Goal: Task Accomplishment & Management: Complete application form

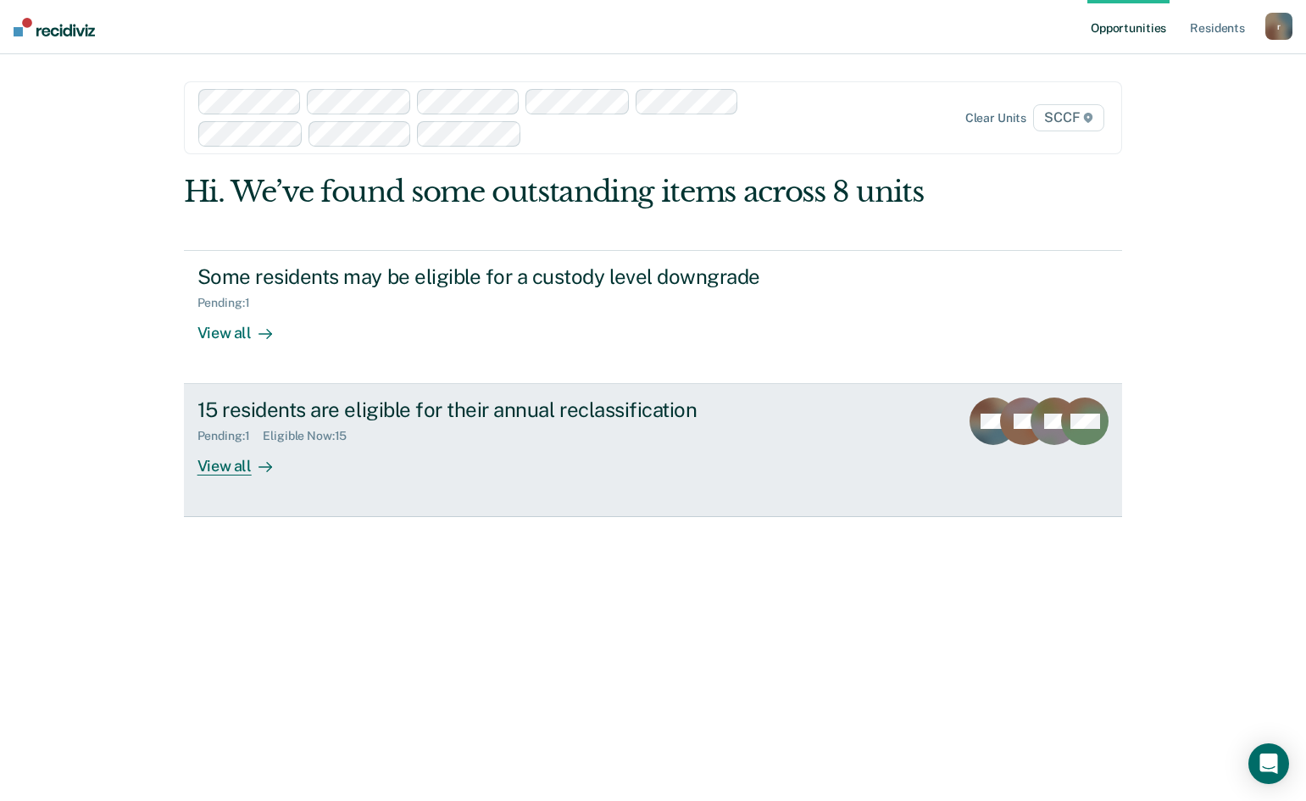
click at [360, 407] on div "15 residents are eligible for their annual reclassification" at bounding box center [494, 409] width 595 height 25
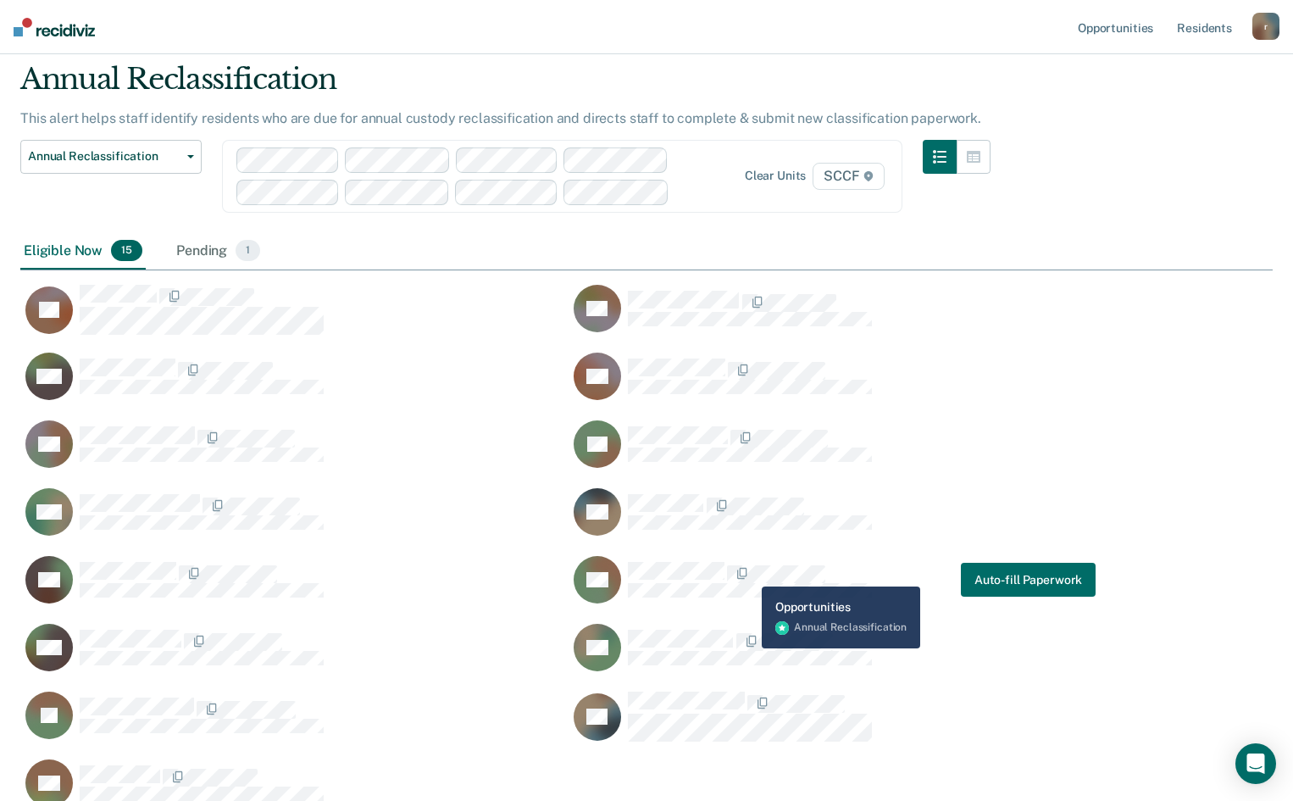
scroll to position [169, 0]
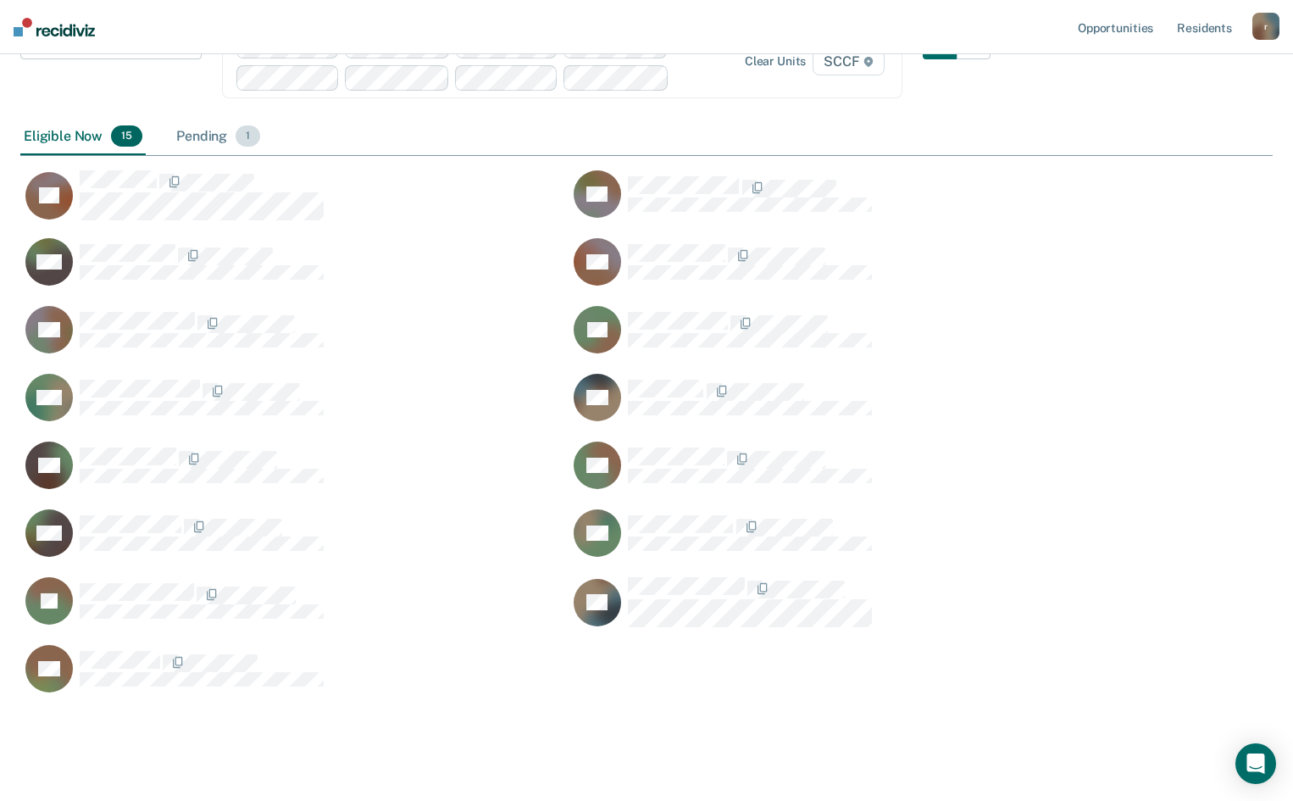
click at [216, 143] on div "Pending 1" at bounding box center [218, 137] width 91 height 37
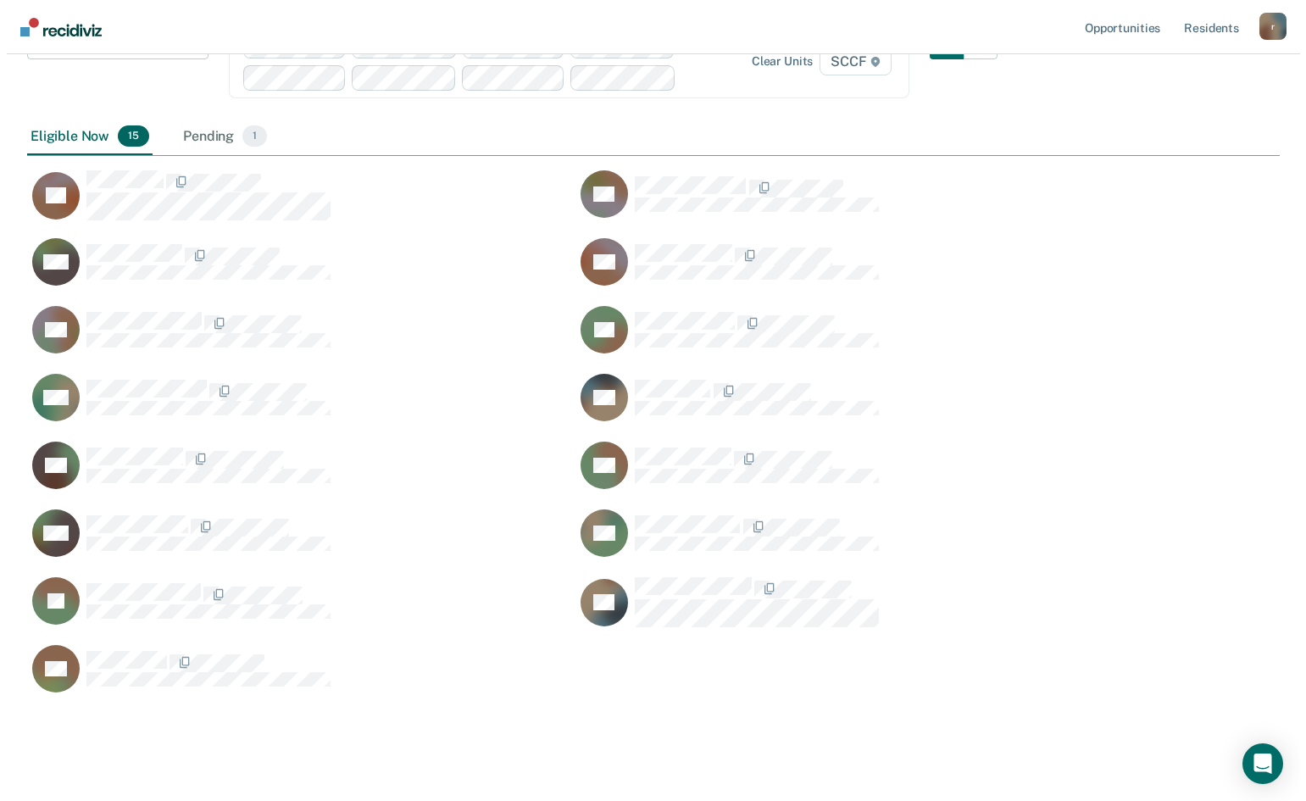
scroll to position [14, 14]
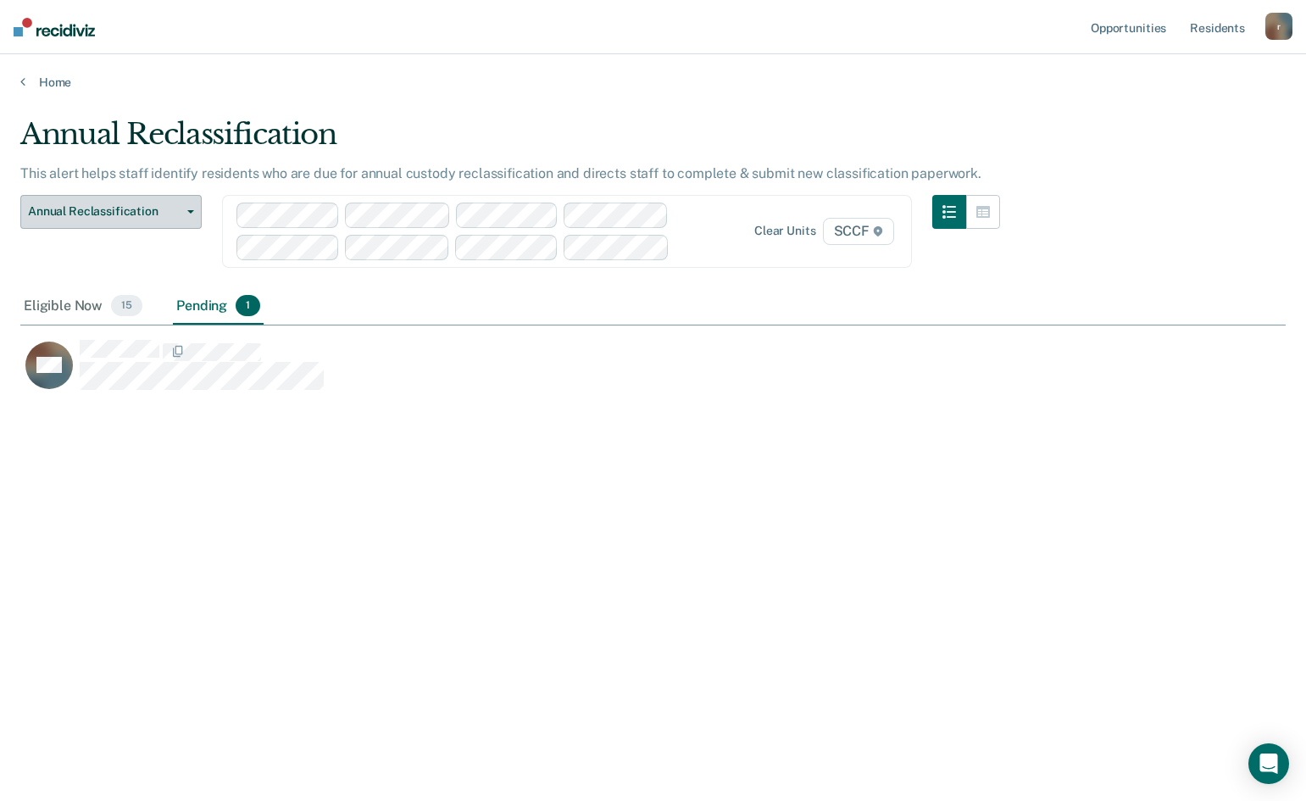
click at [130, 221] on button "Annual Reclassification" at bounding box center [110, 212] width 181 height 34
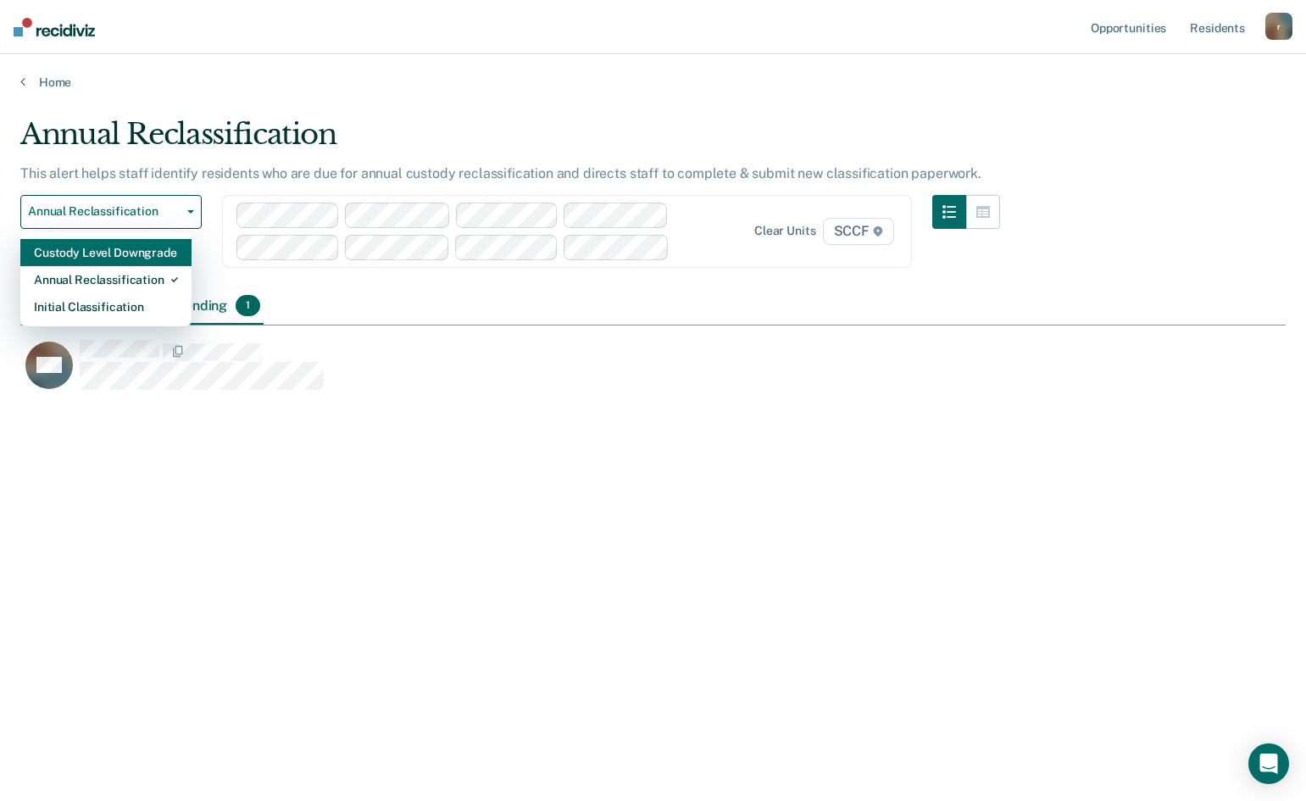
click at [147, 259] on div "Custody Level Downgrade" at bounding box center [106, 252] width 144 height 27
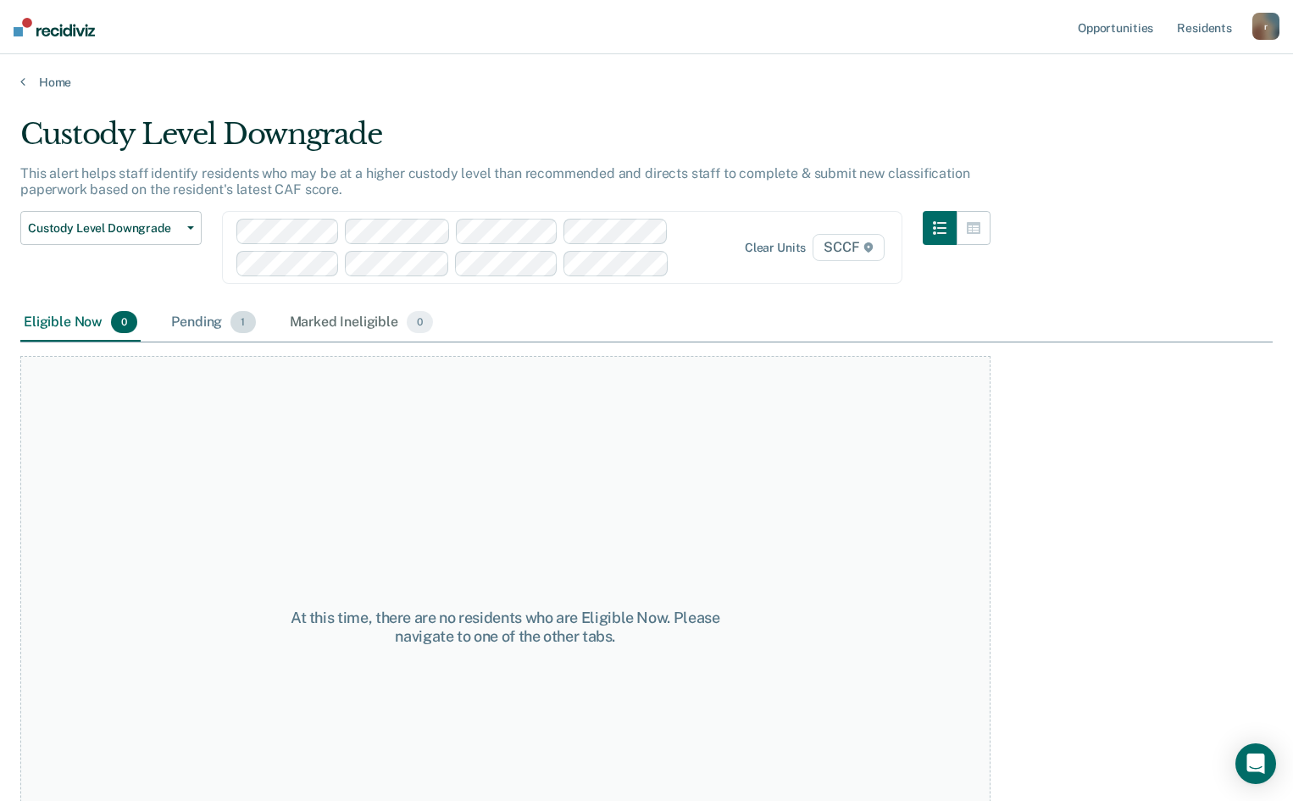
click at [209, 328] on div "Pending 1" at bounding box center [213, 322] width 91 height 37
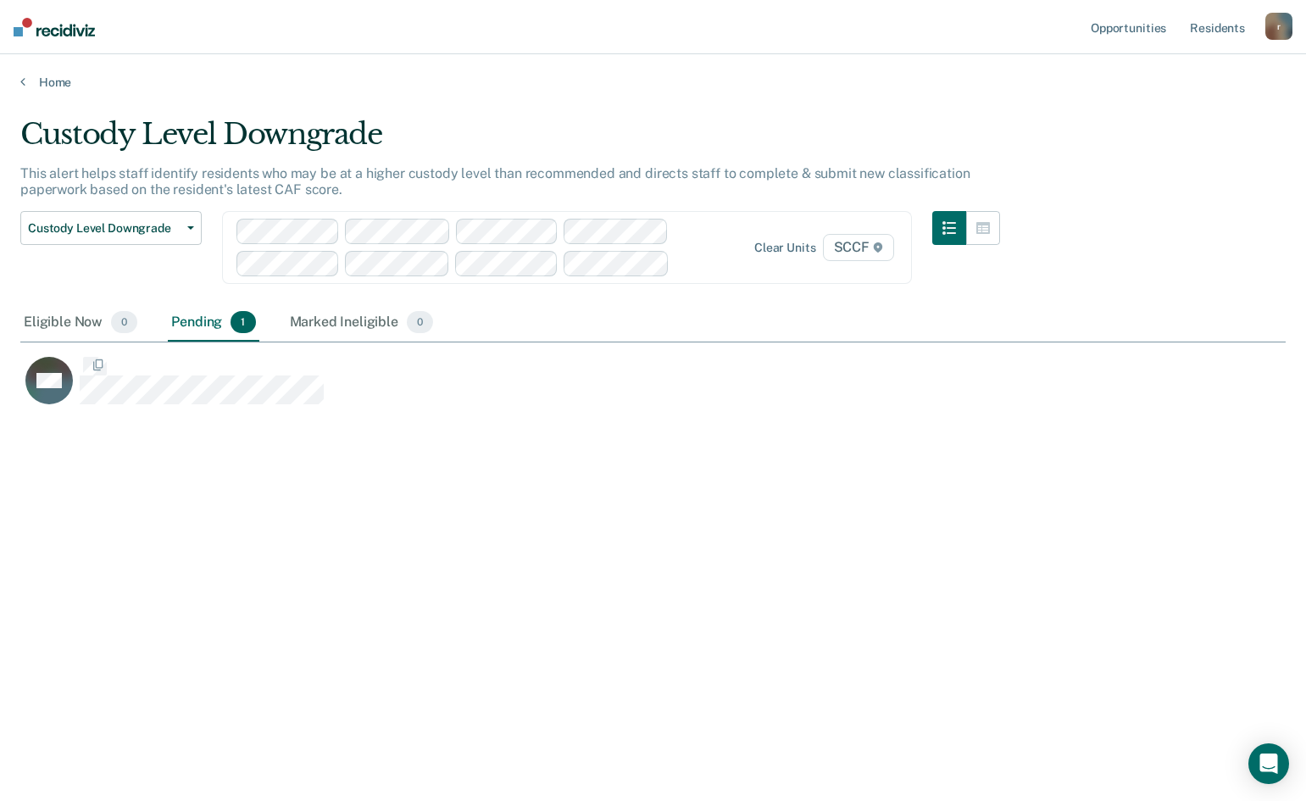
scroll to position [544, 1252]
click at [30, 79] on link "Home" at bounding box center [652, 82] width 1265 height 15
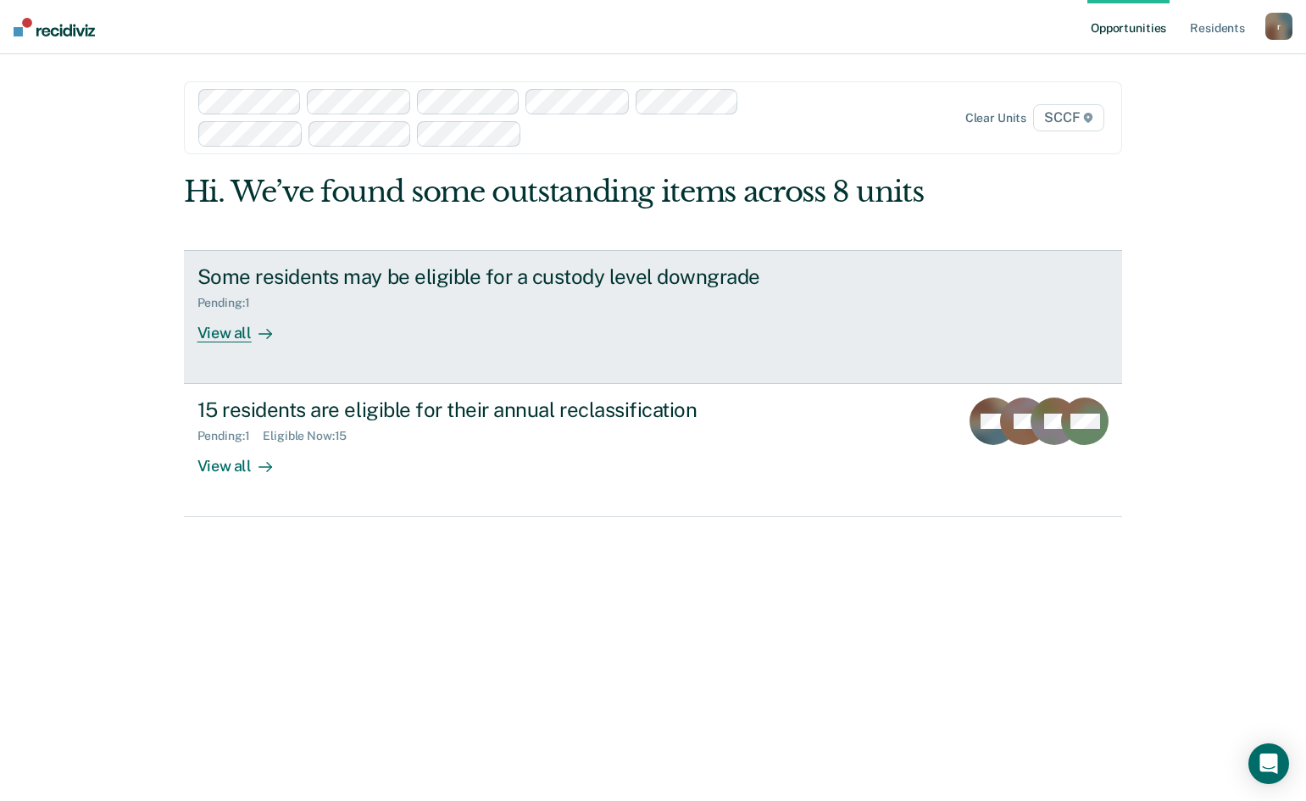
click at [234, 336] on div "View all" at bounding box center [244, 325] width 95 height 33
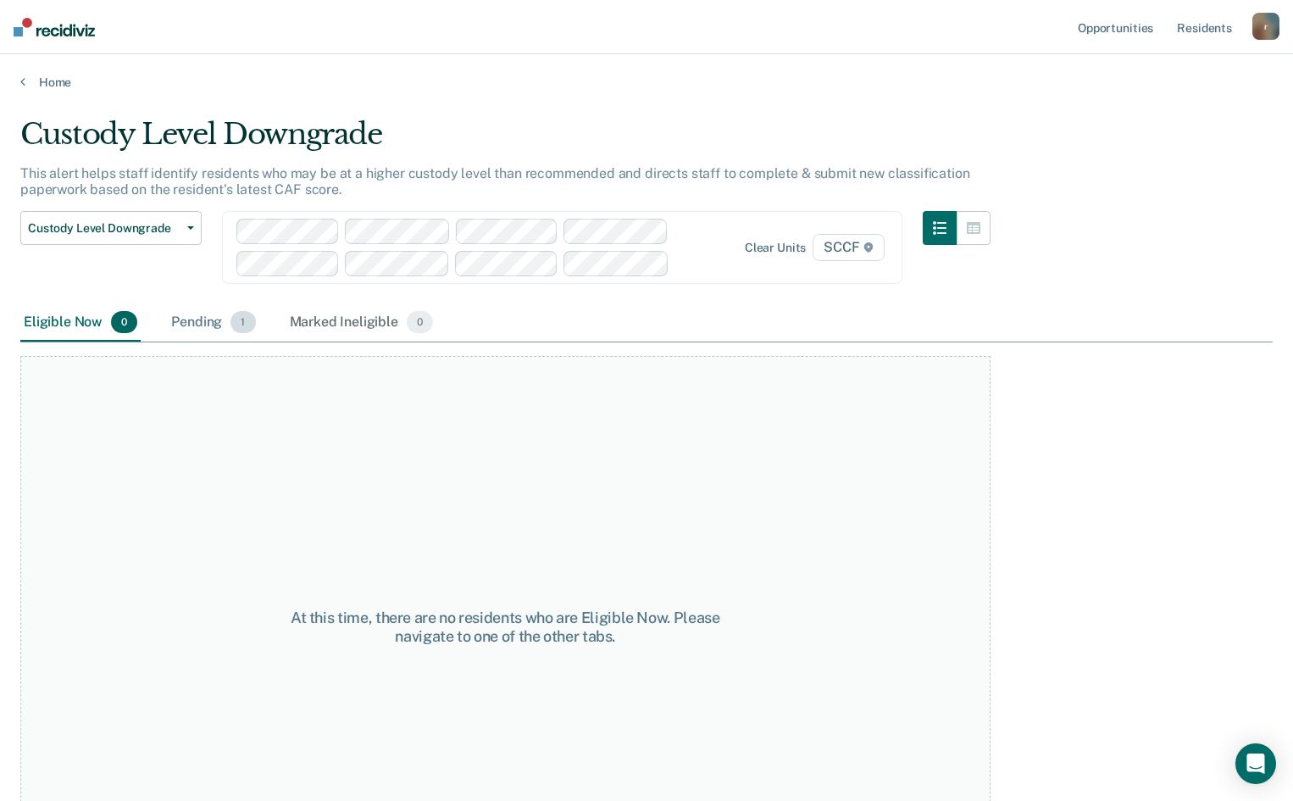
click at [184, 321] on div "Pending 1" at bounding box center [213, 322] width 91 height 37
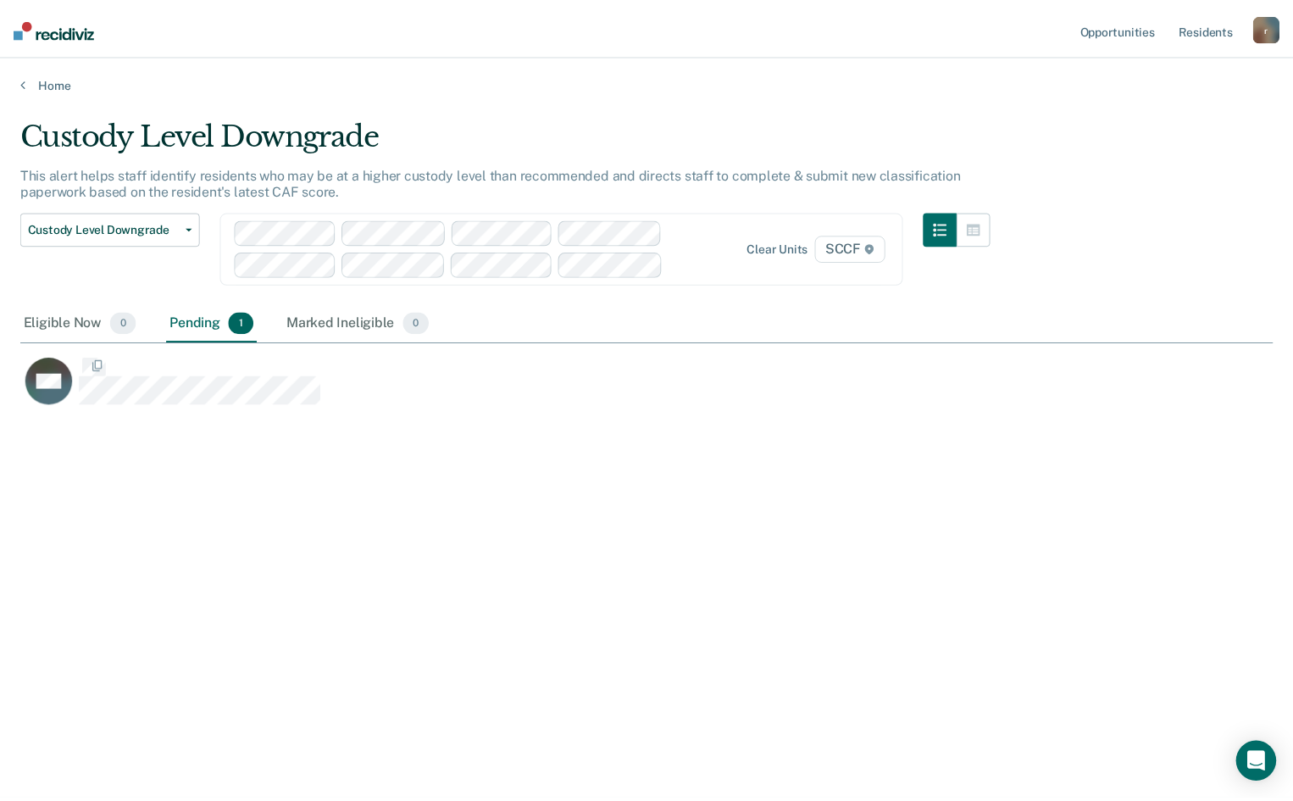
scroll to position [544, 1252]
click at [18, 83] on div "Home" at bounding box center [653, 72] width 1306 height 36
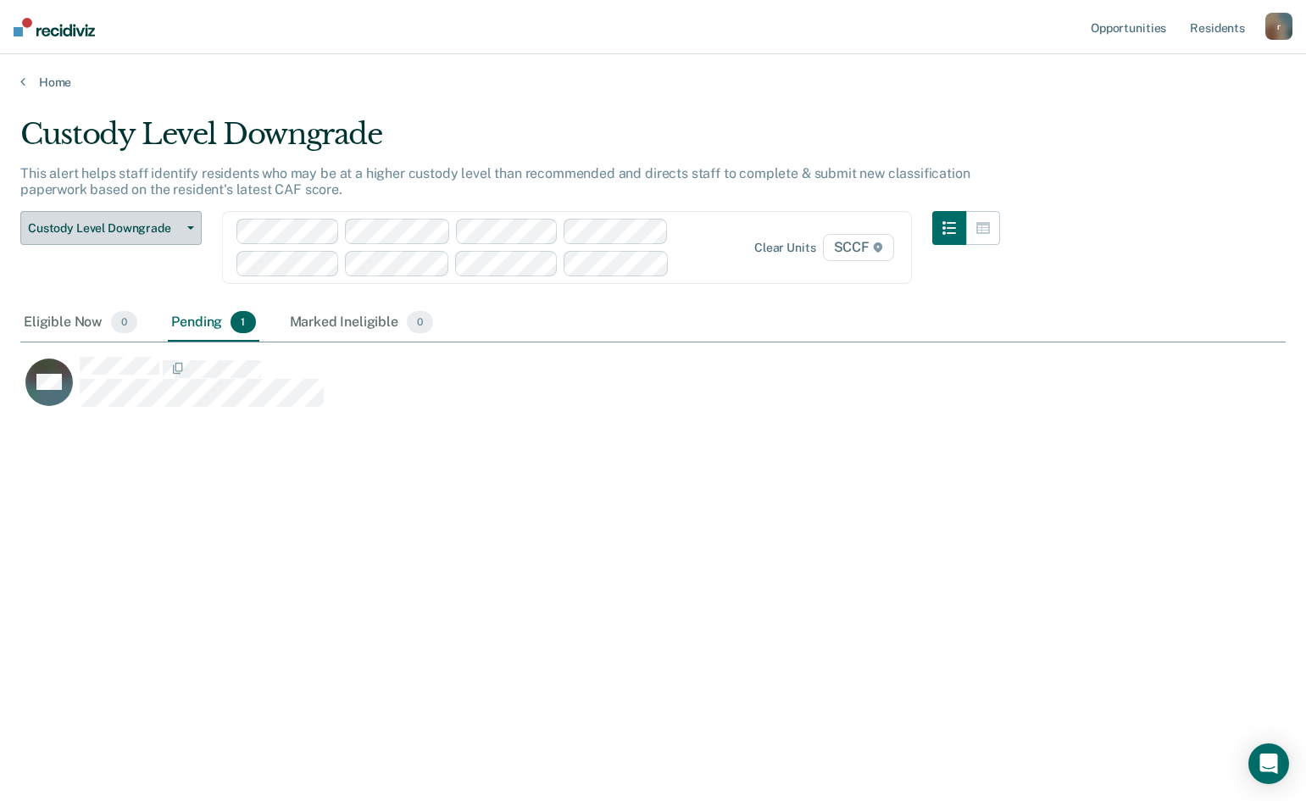
click at [147, 218] on button "Custody Level Downgrade" at bounding box center [110, 228] width 181 height 34
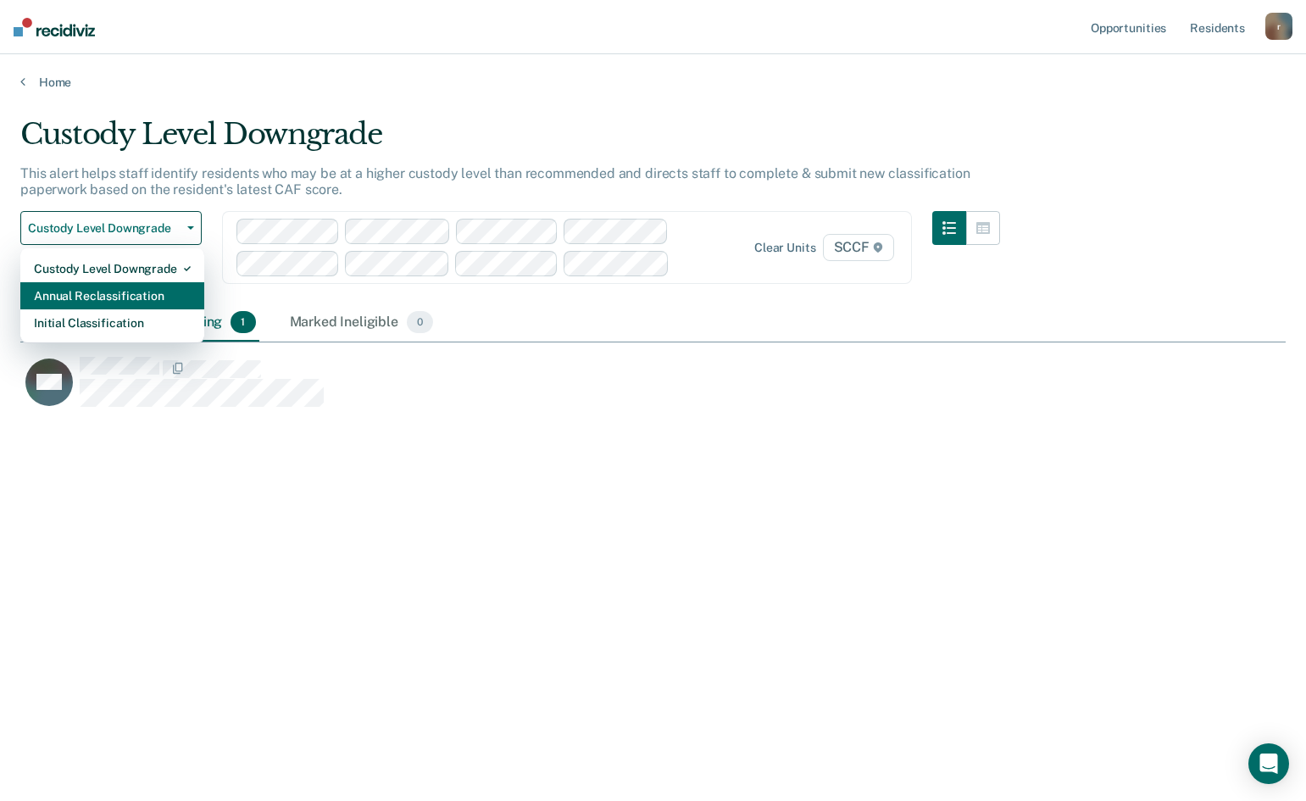
click at [133, 291] on div "Annual Reclassification" at bounding box center [112, 295] width 157 height 27
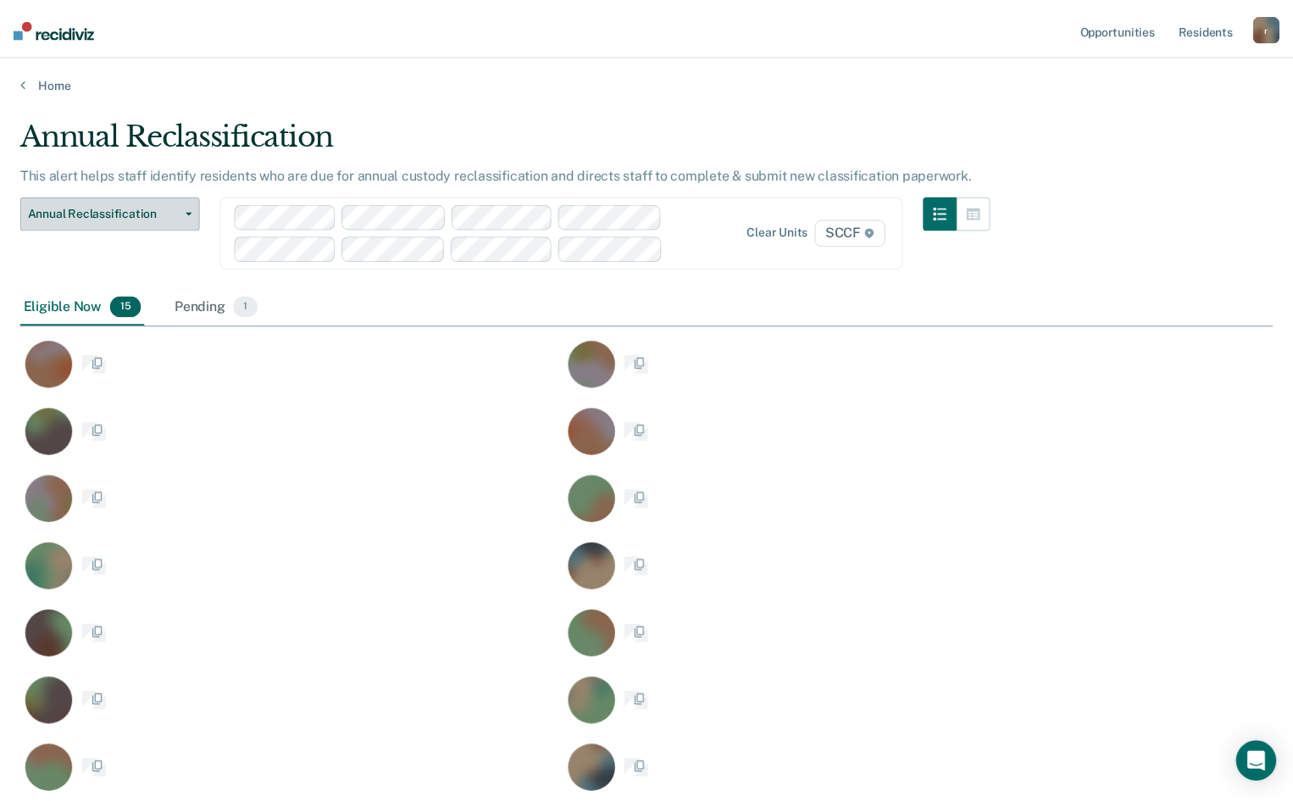
scroll to position [747, 1239]
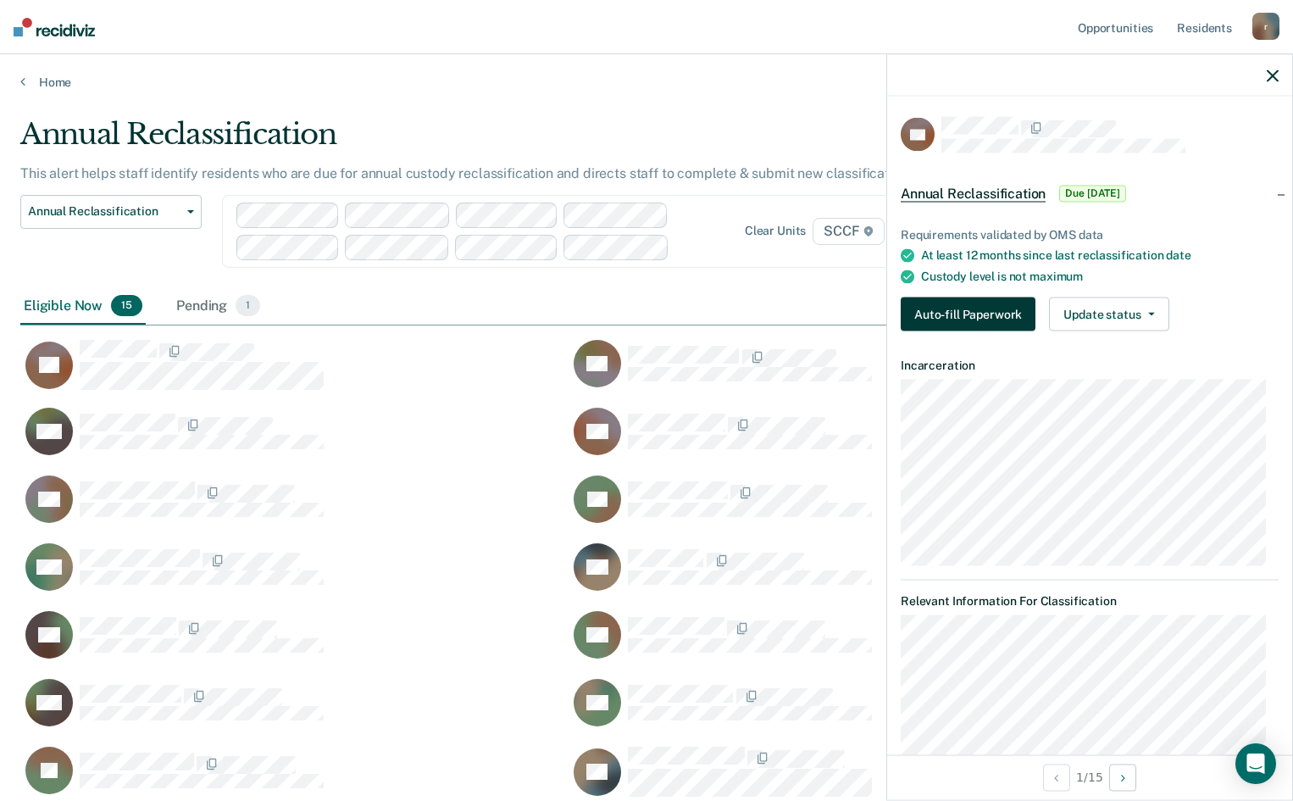
click at [984, 312] on button "Auto-fill Paperwork" at bounding box center [968, 314] width 135 height 34
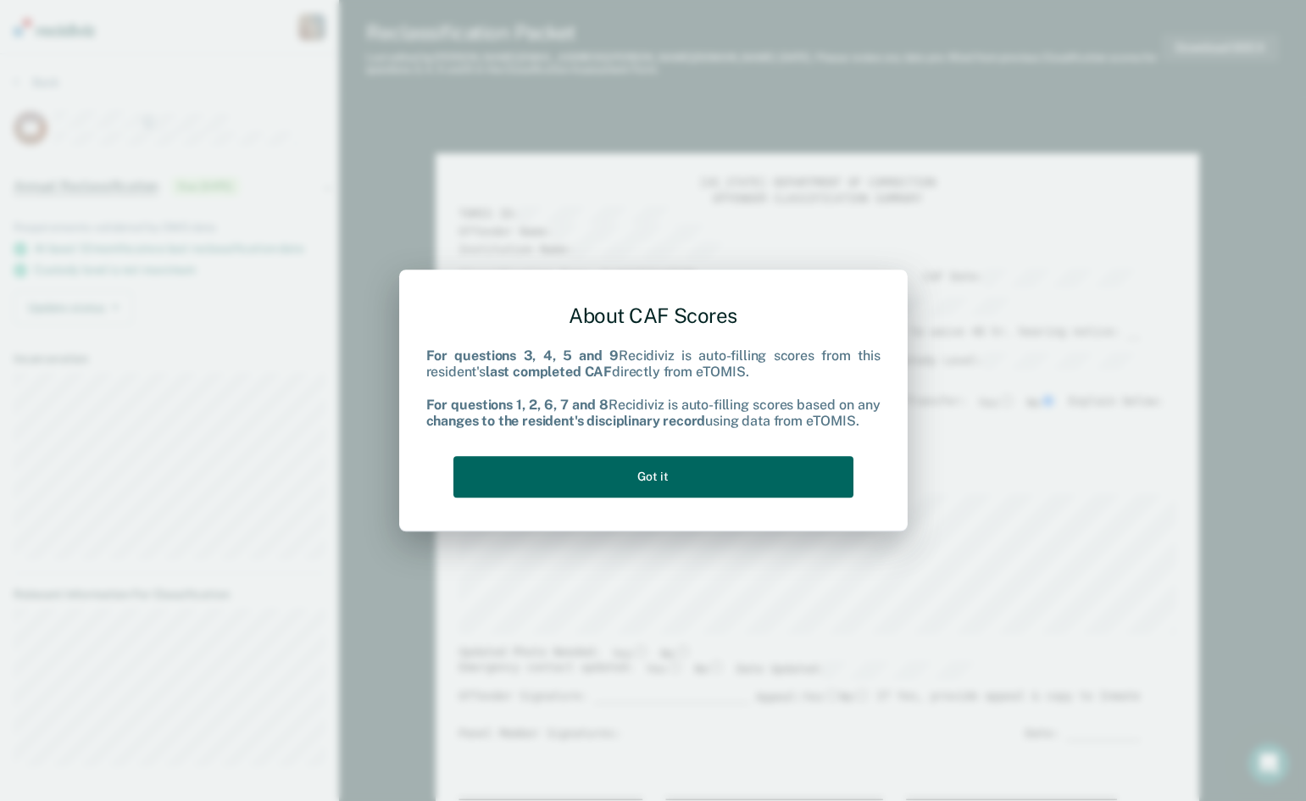
click at [692, 474] on button "Got it" at bounding box center [653, 477] width 400 height 42
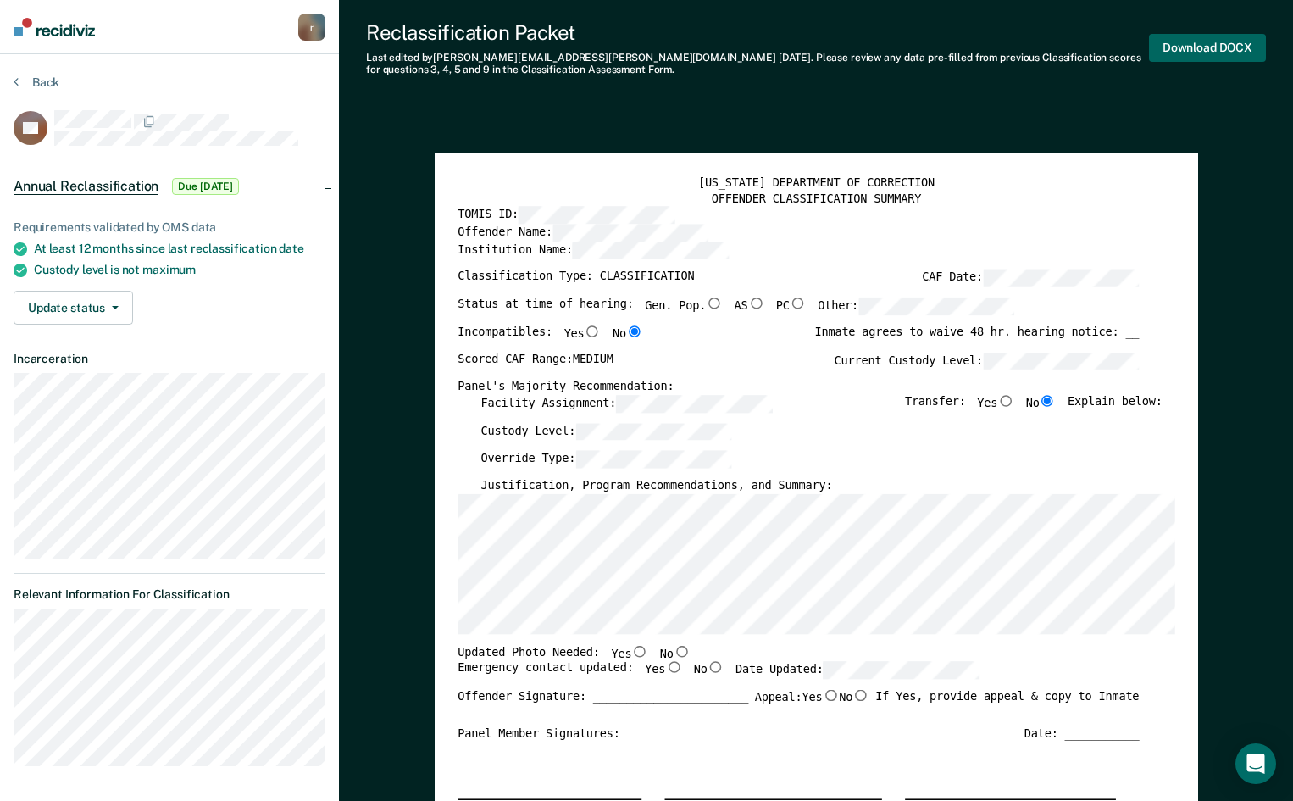
click at [1230, 42] on button "Download DOCX" at bounding box center [1207, 48] width 117 height 28
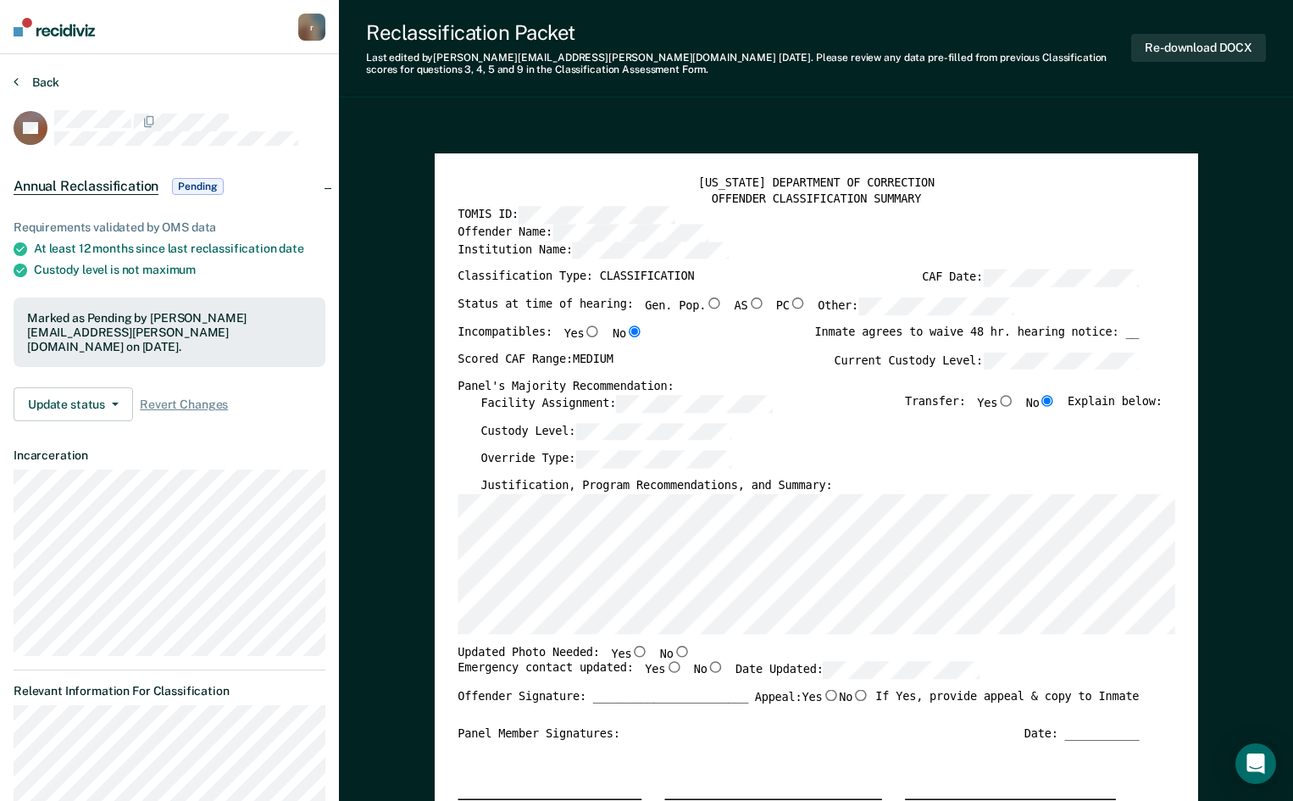
click at [35, 77] on button "Back" at bounding box center [37, 82] width 46 height 15
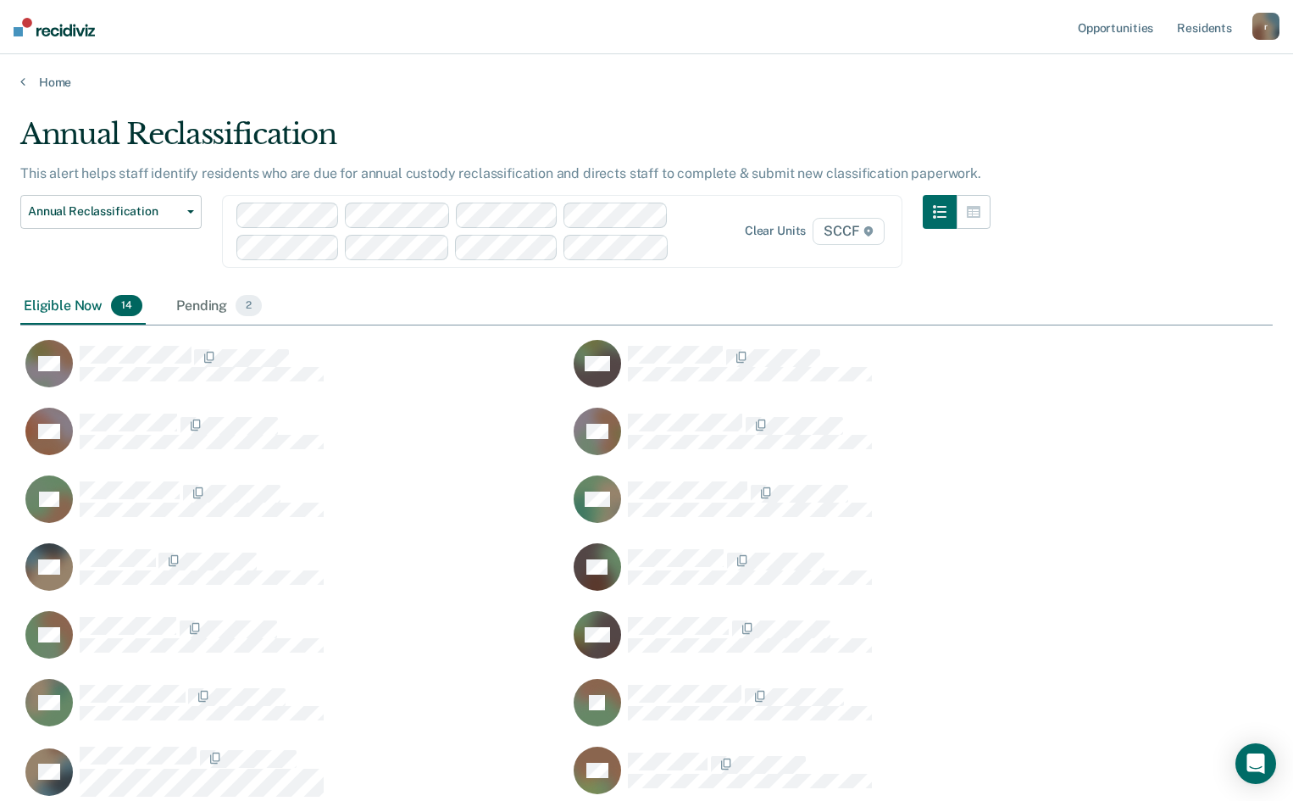
scroll to position [679, 1239]
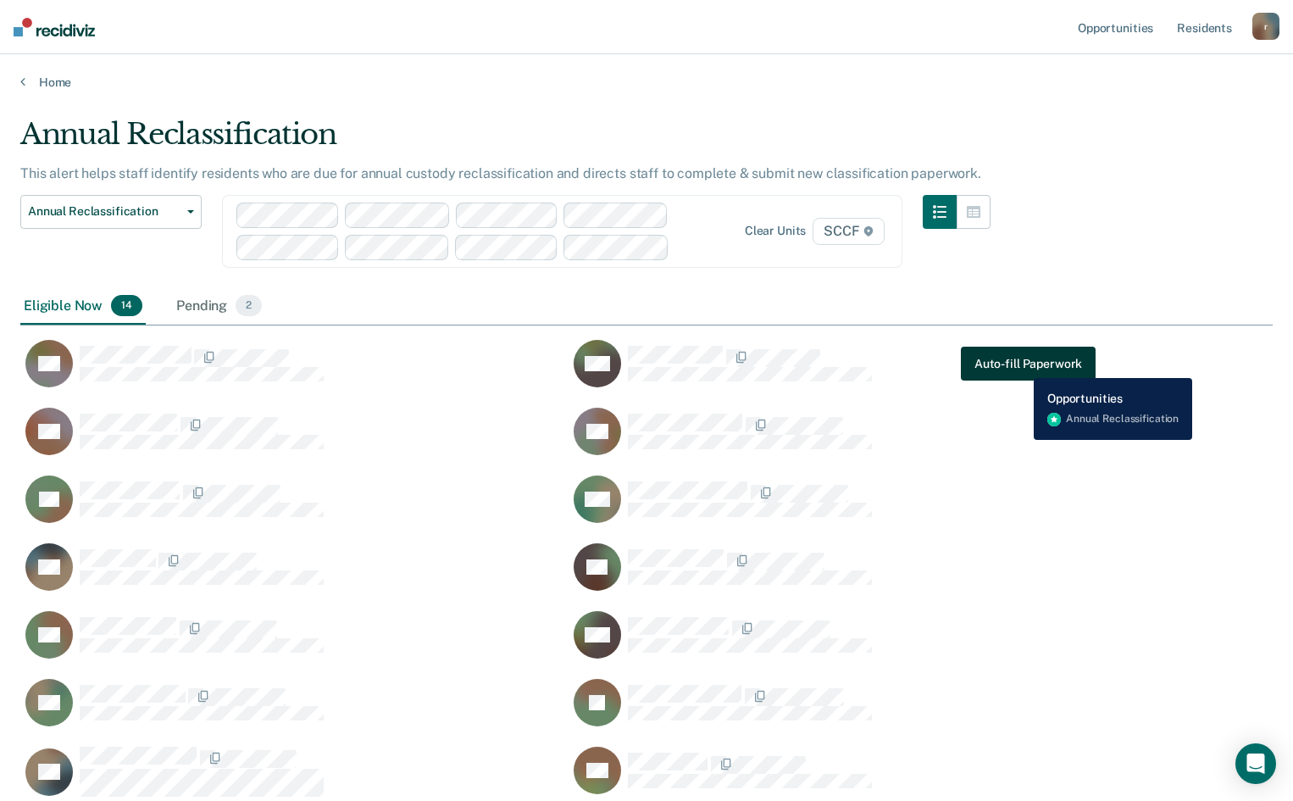
click at [1021, 365] on button "Auto-fill Paperwork" at bounding box center [1028, 364] width 135 height 34
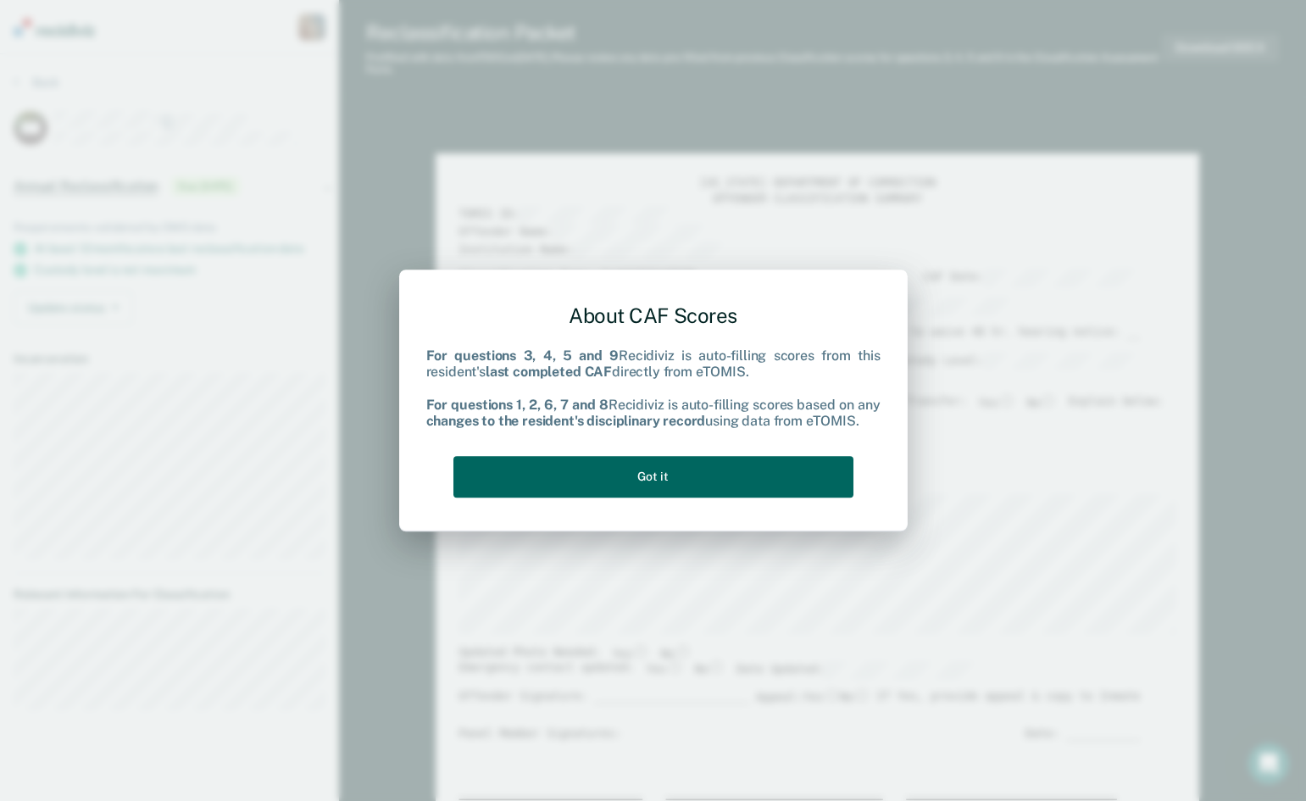
click at [664, 475] on button "Got it" at bounding box center [653, 477] width 400 height 42
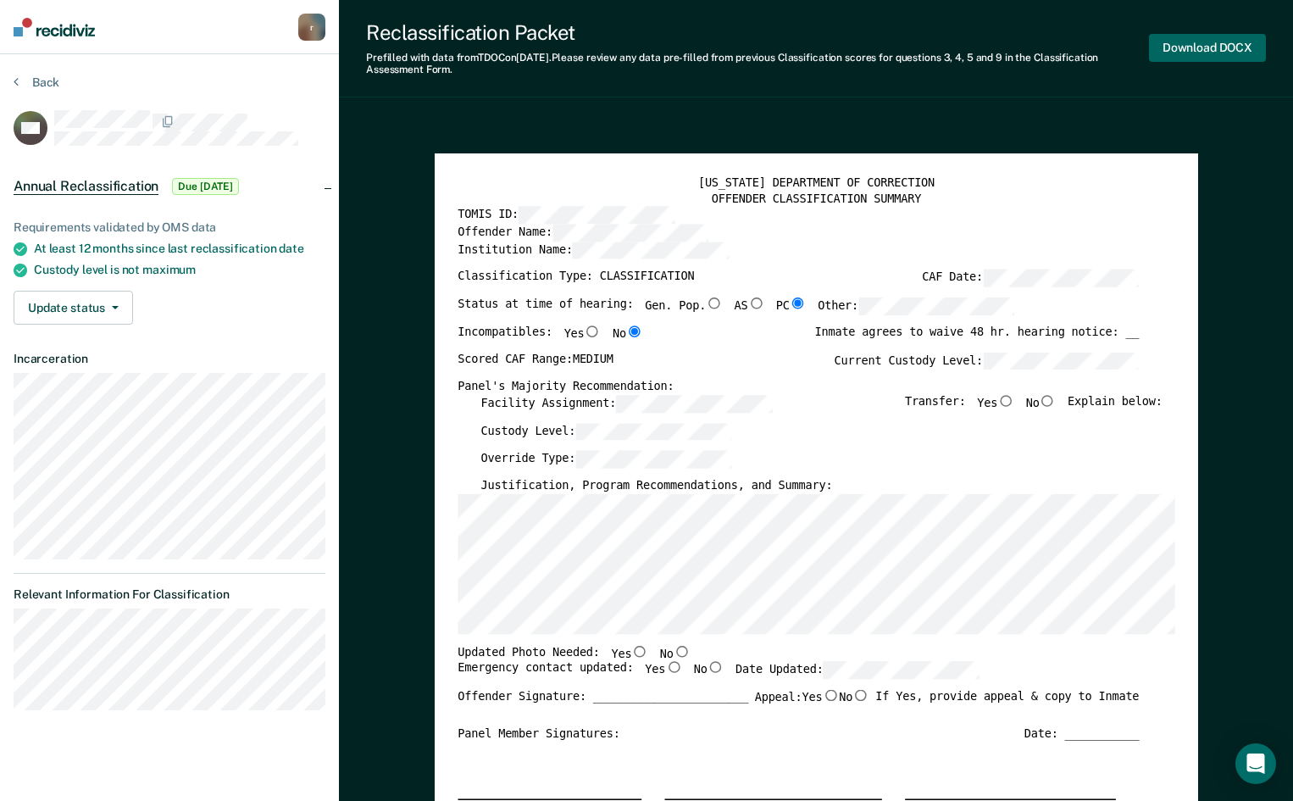
click at [1178, 52] on button "Download DOCX" at bounding box center [1207, 48] width 117 height 28
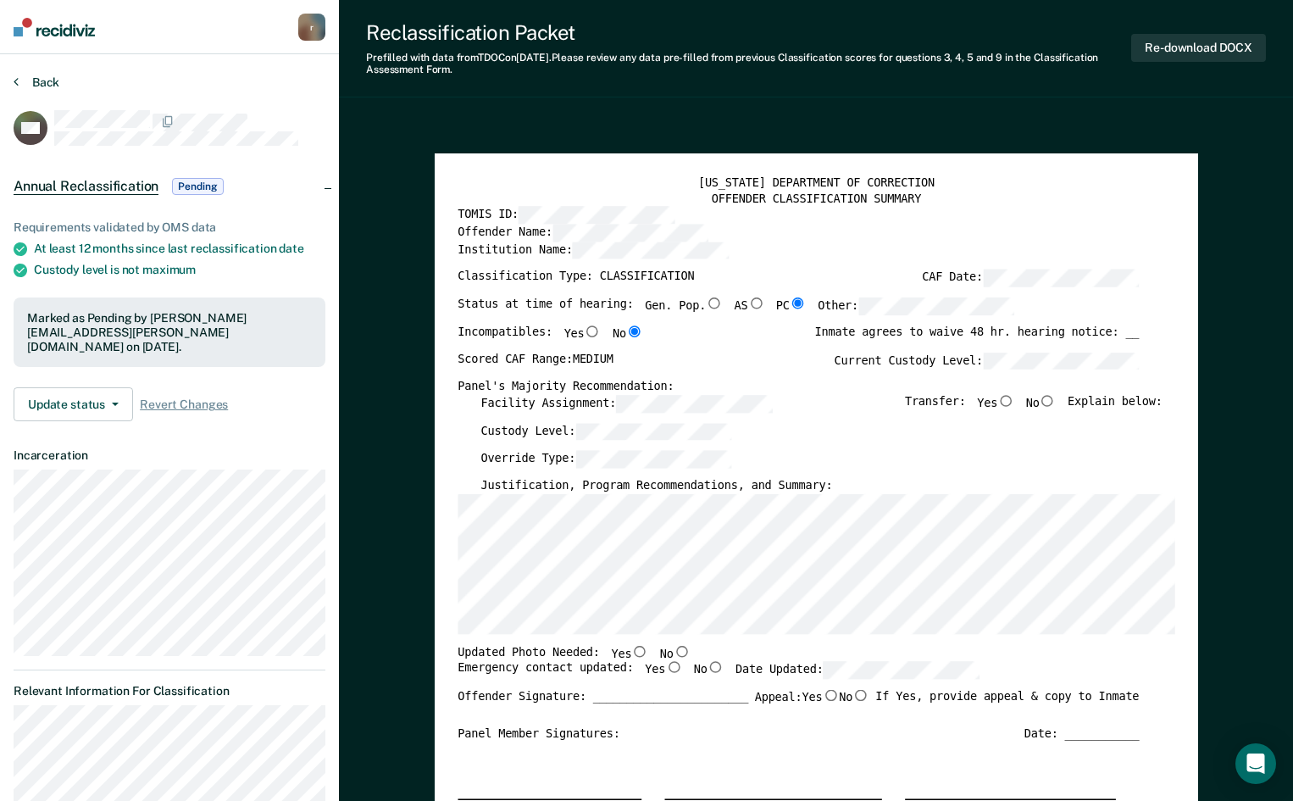
click at [51, 79] on button "Back" at bounding box center [37, 82] width 46 height 15
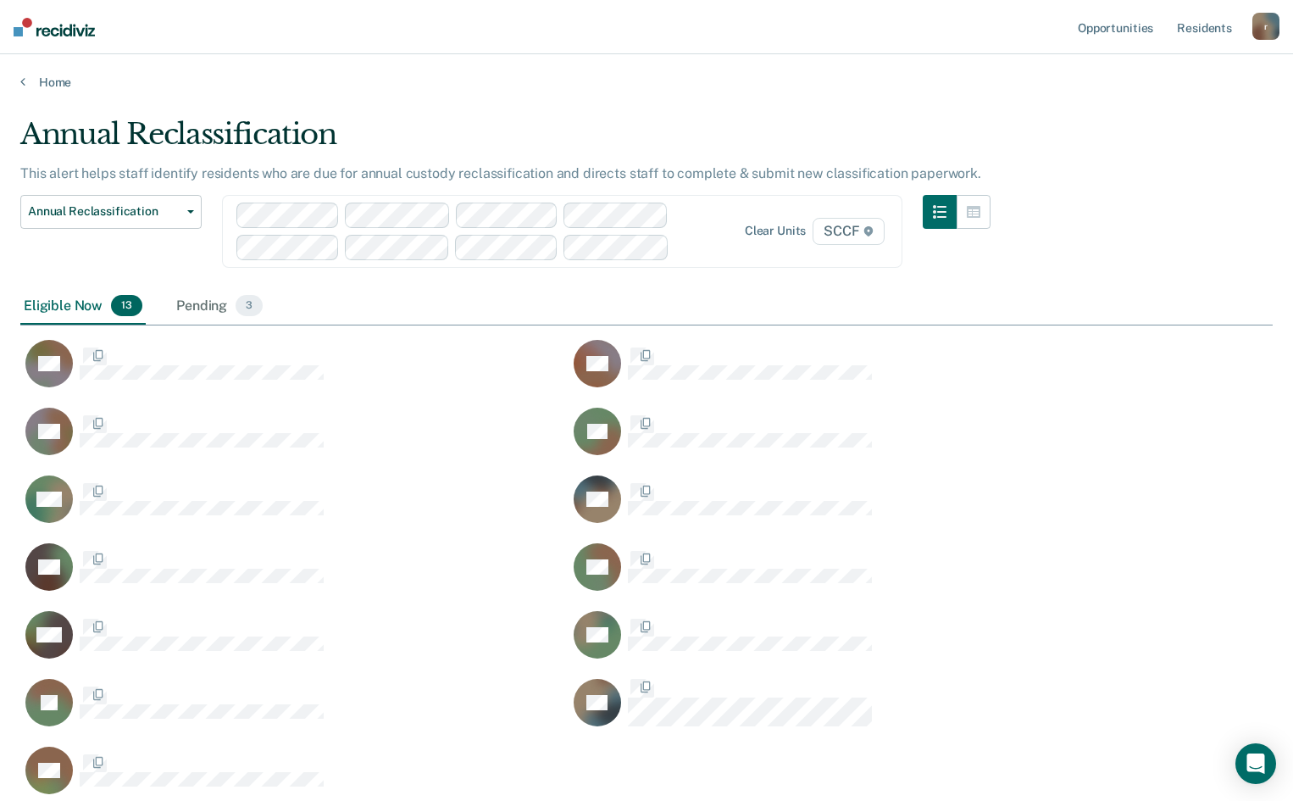
scroll to position [679, 1239]
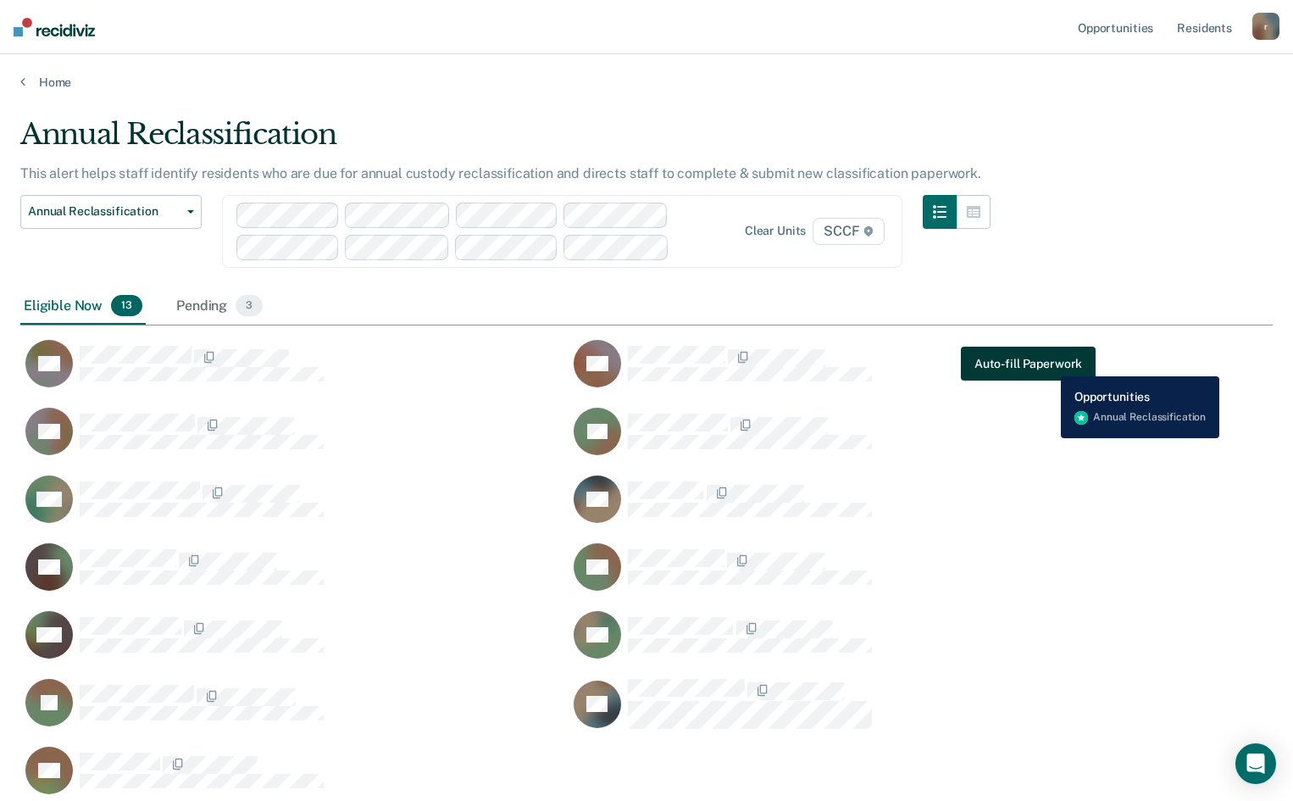
click at [1048, 363] on button "Auto-fill Paperwork" at bounding box center [1028, 364] width 135 height 34
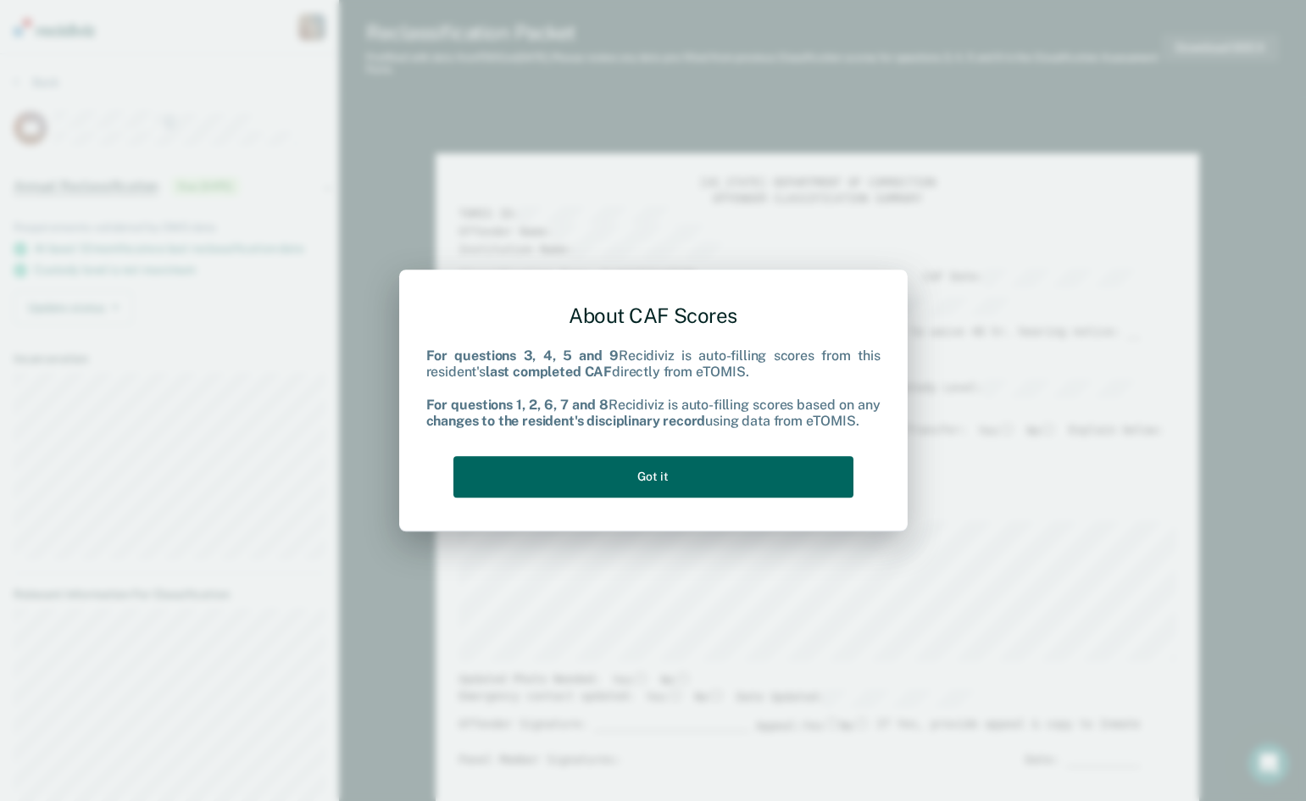
click at [676, 476] on button "Got it" at bounding box center [653, 477] width 400 height 42
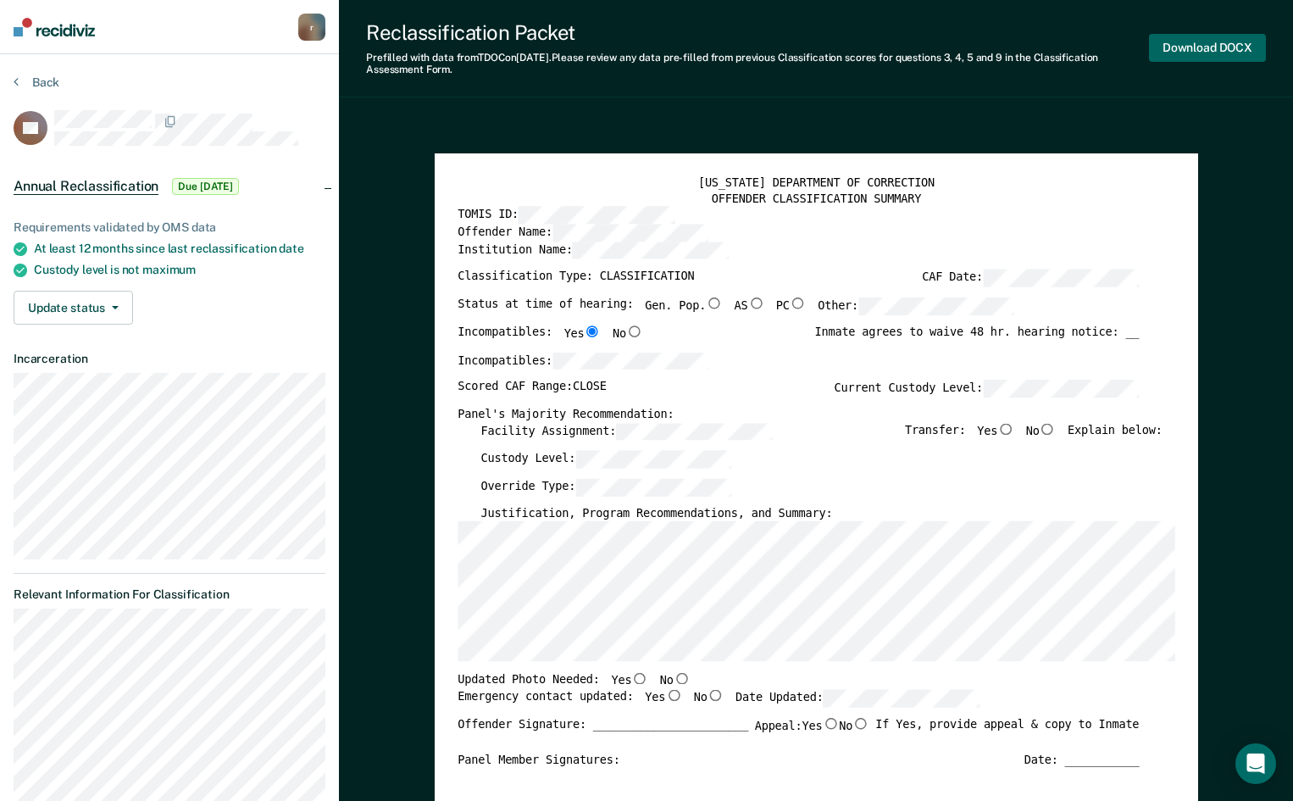
click at [1221, 47] on button "Download DOCX" at bounding box center [1207, 48] width 117 height 28
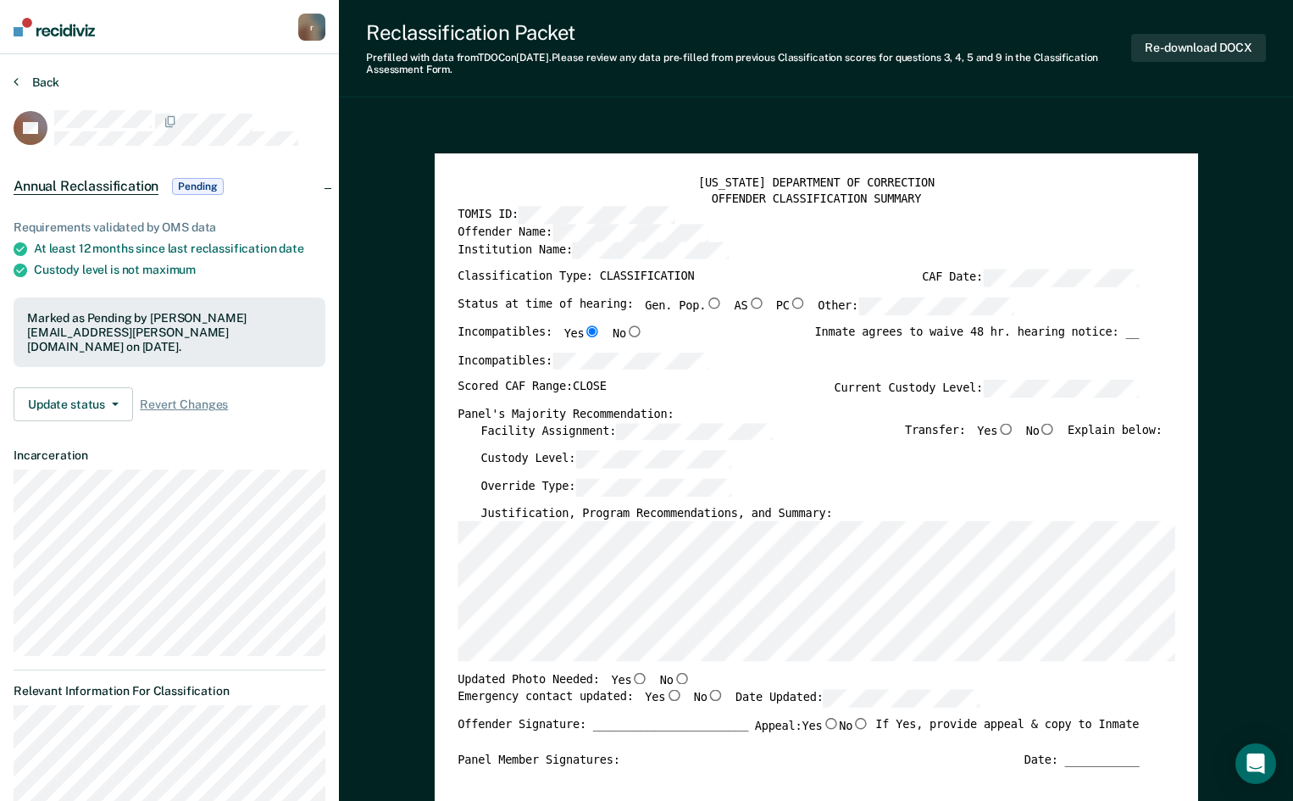
click at [48, 78] on button "Back" at bounding box center [37, 82] width 46 height 15
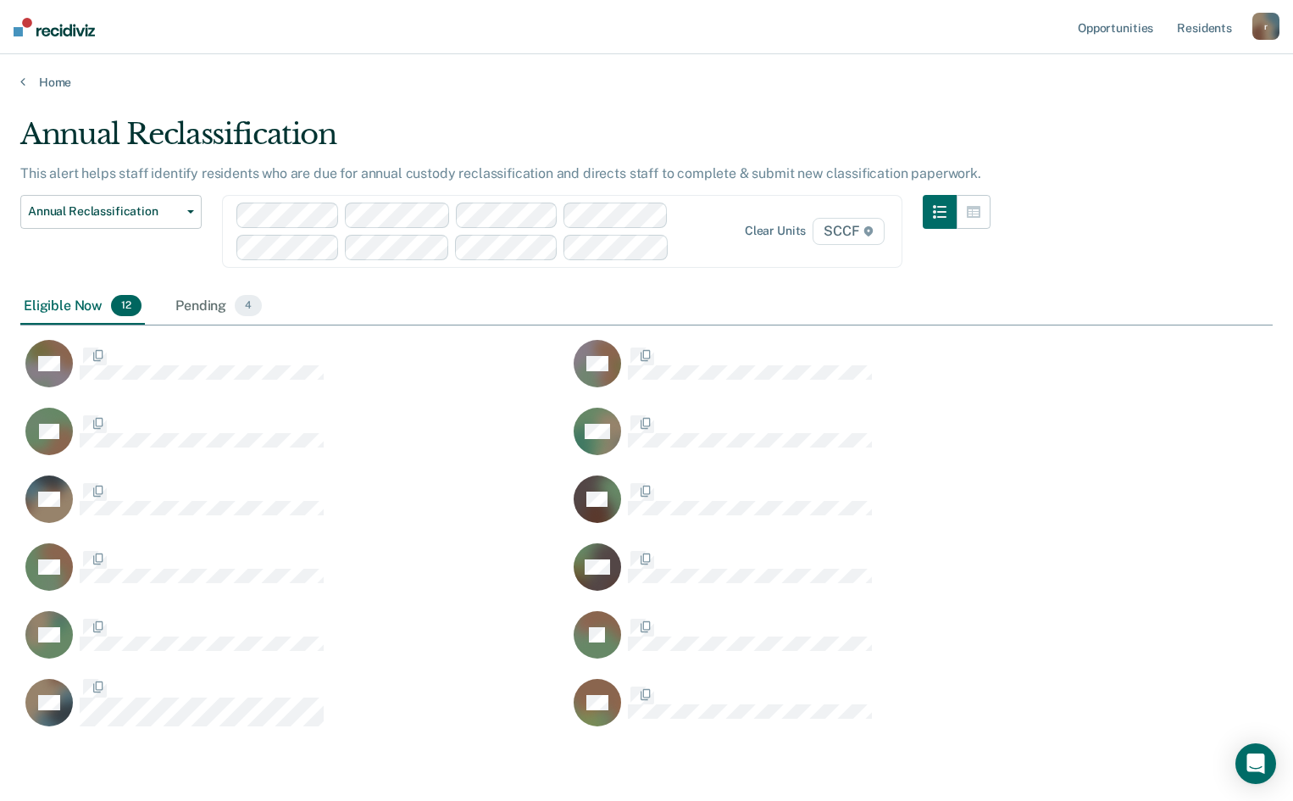
scroll to position [612, 1239]
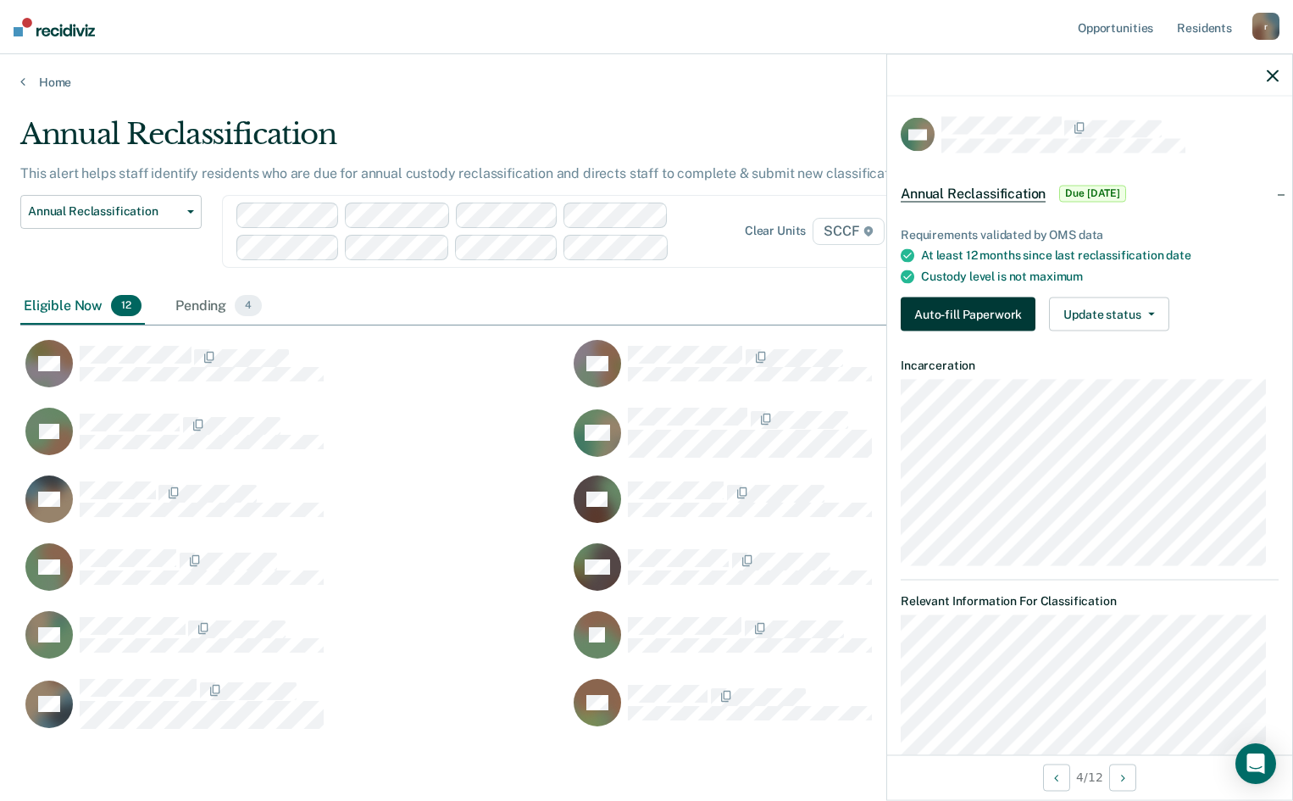
click at [982, 311] on button "Auto-fill Paperwork" at bounding box center [968, 314] width 135 height 34
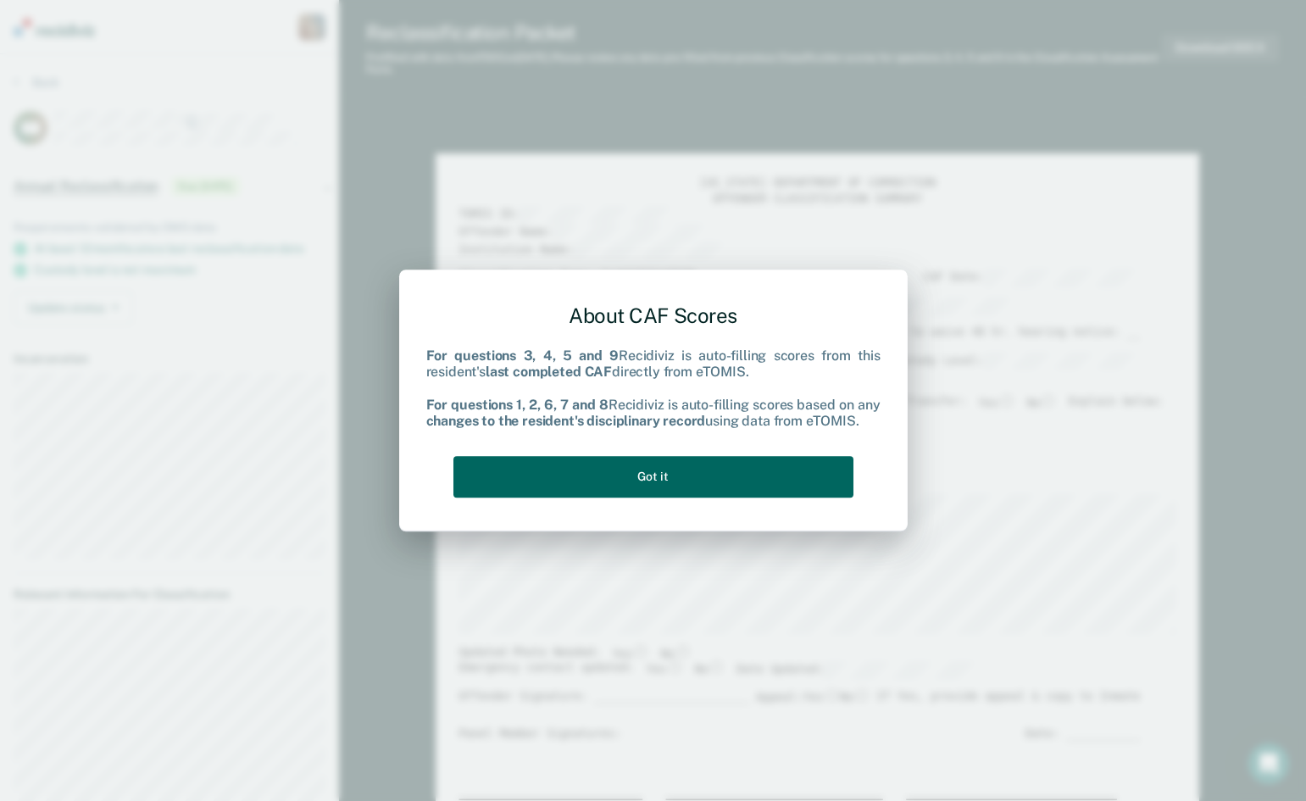
click at [638, 482] on button "Got it" at bounding box center [653, 477] width 400 height 42
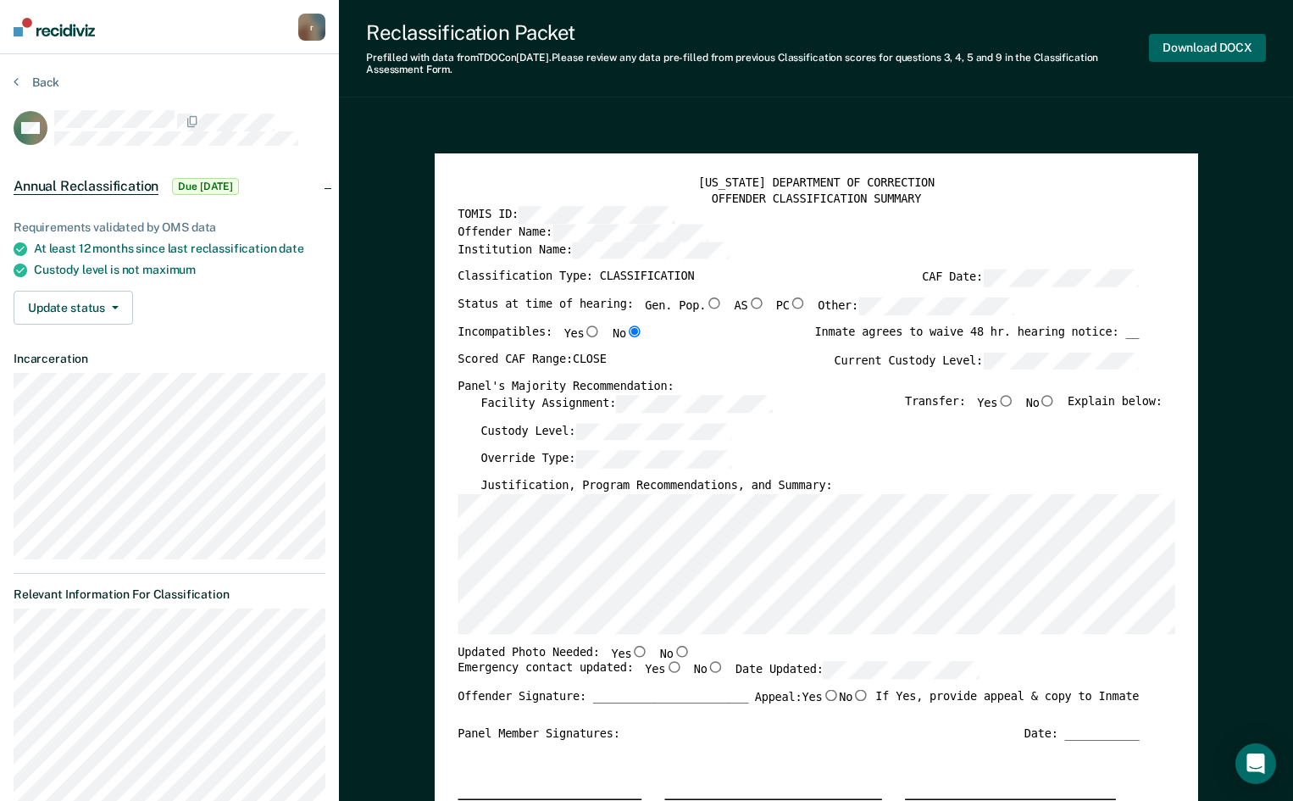
click at [1192, 51] on button "Download DOCX" at bounding box center [1207, 48] width 117 height 28
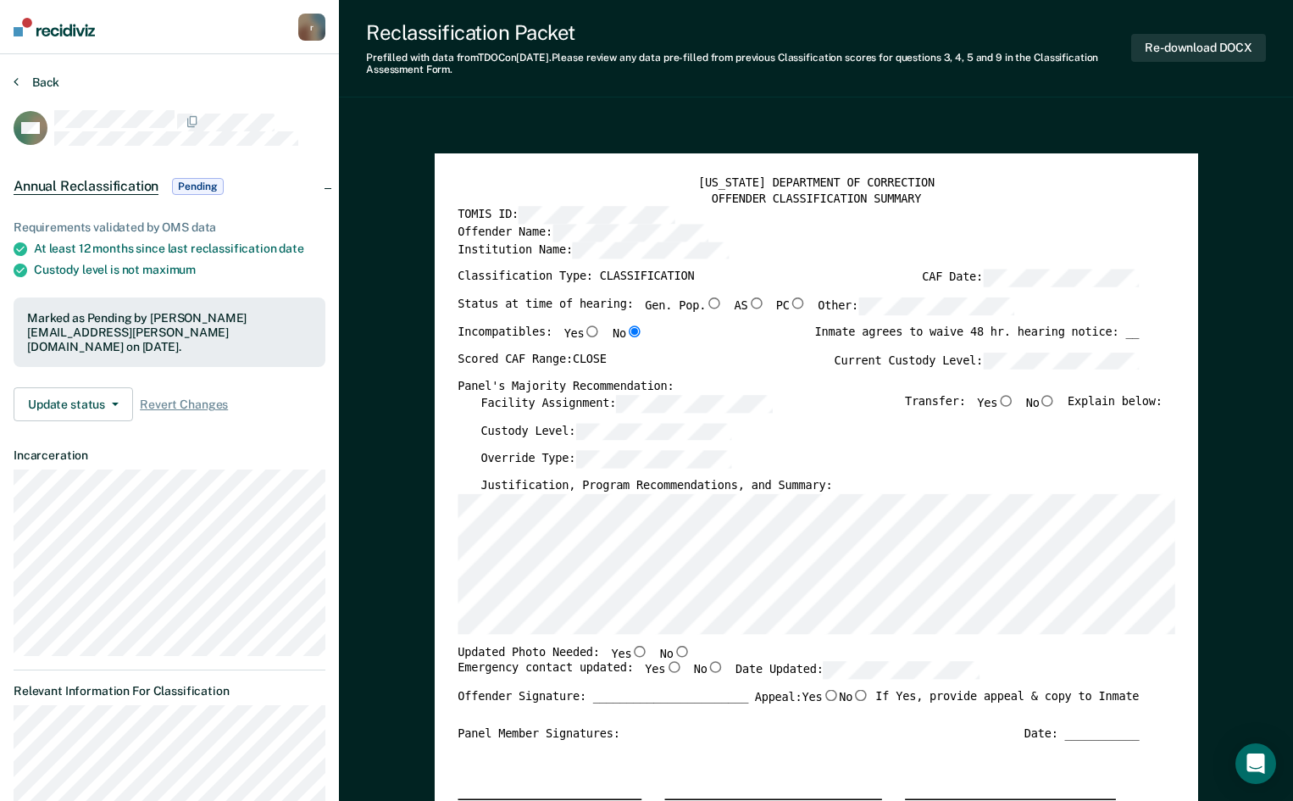
click at [53, 86] on button "Back" at bounding box center [37, 82] width 46 height 15
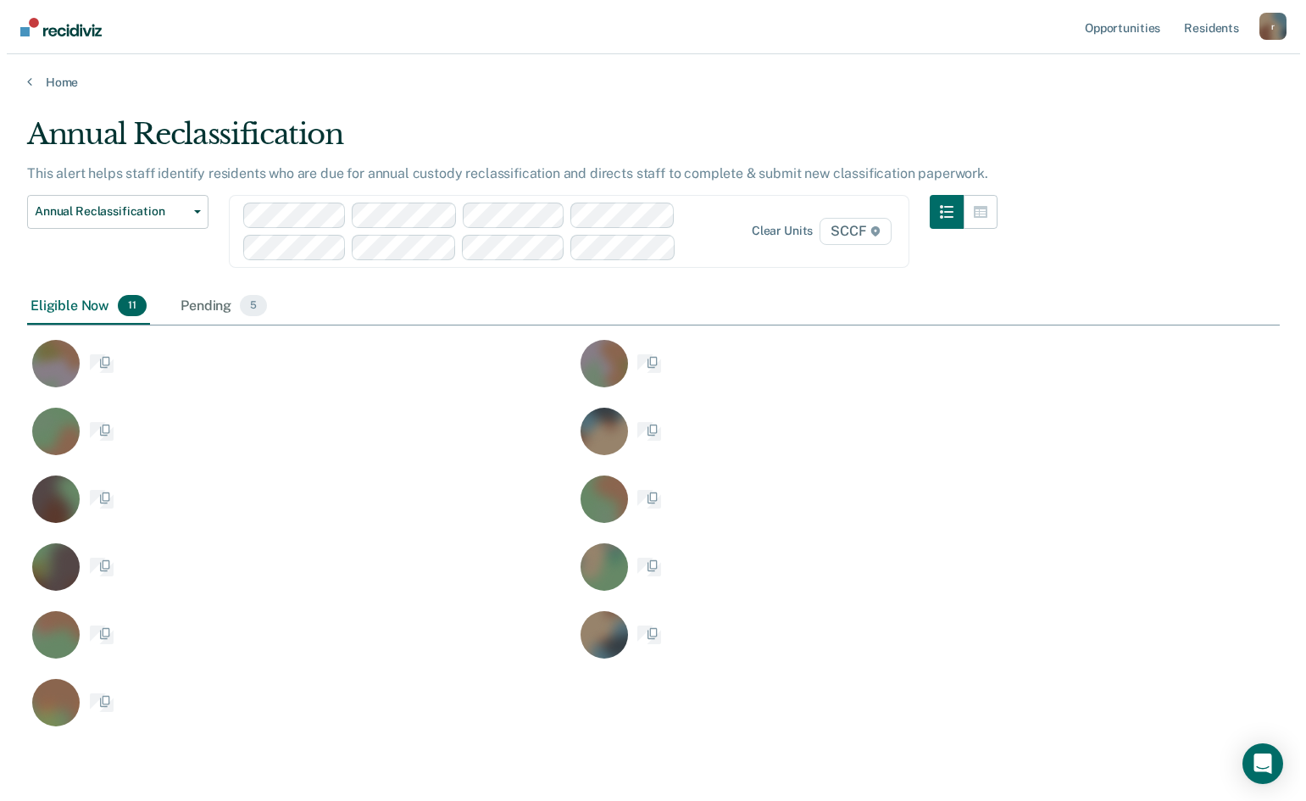
scroll to position [612, 1239]
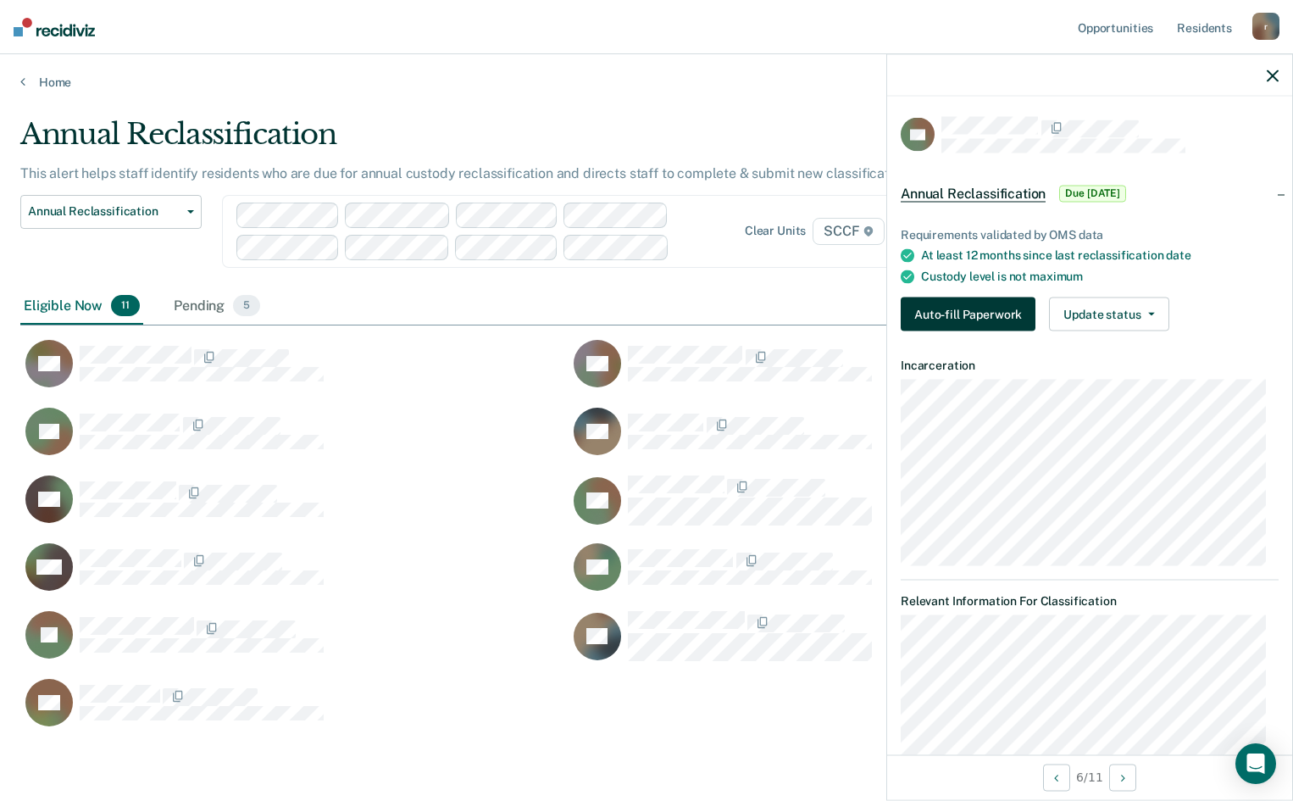
click at [939, 320] on button "Auto-fill Paperwork" at bounding box center [968, 314] width 135 height 34
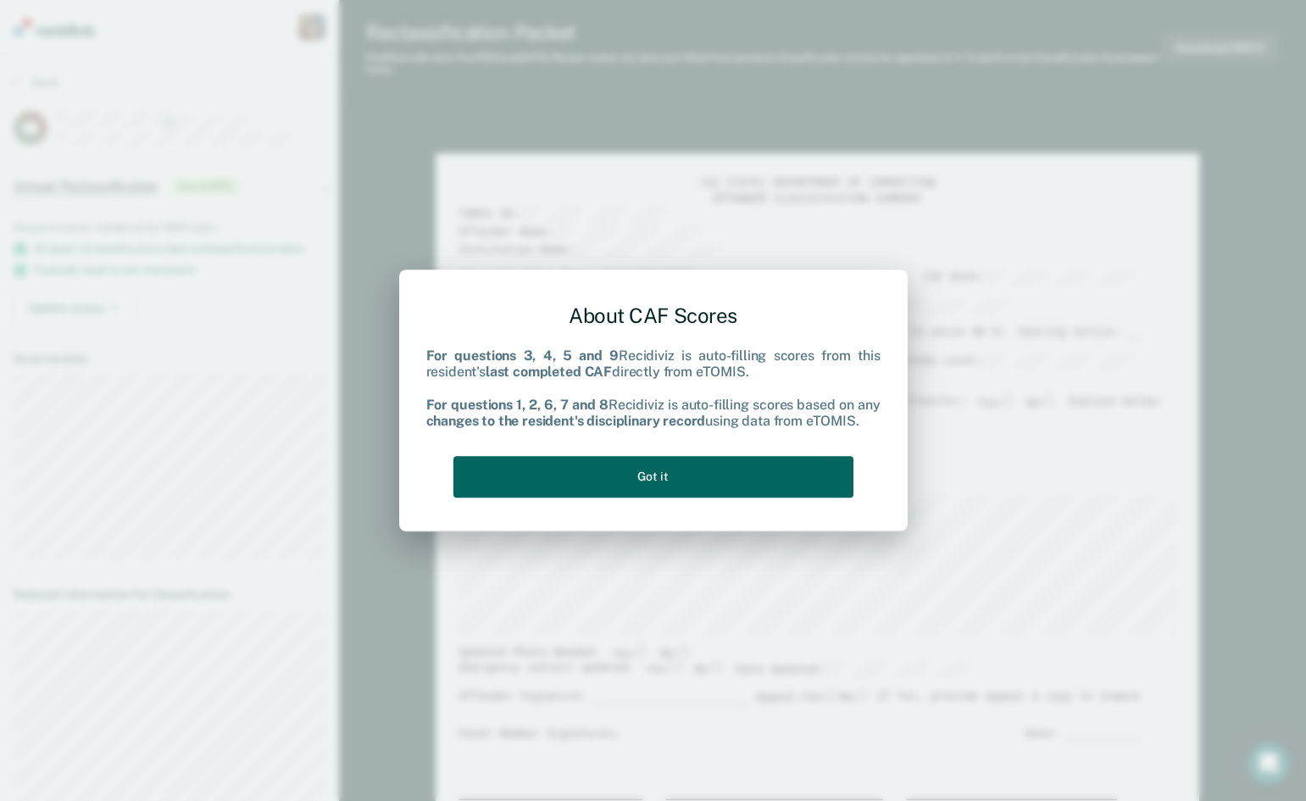
click at [668, 482] on button "Got it" at bounding box center [653, 477] width 400 height 42
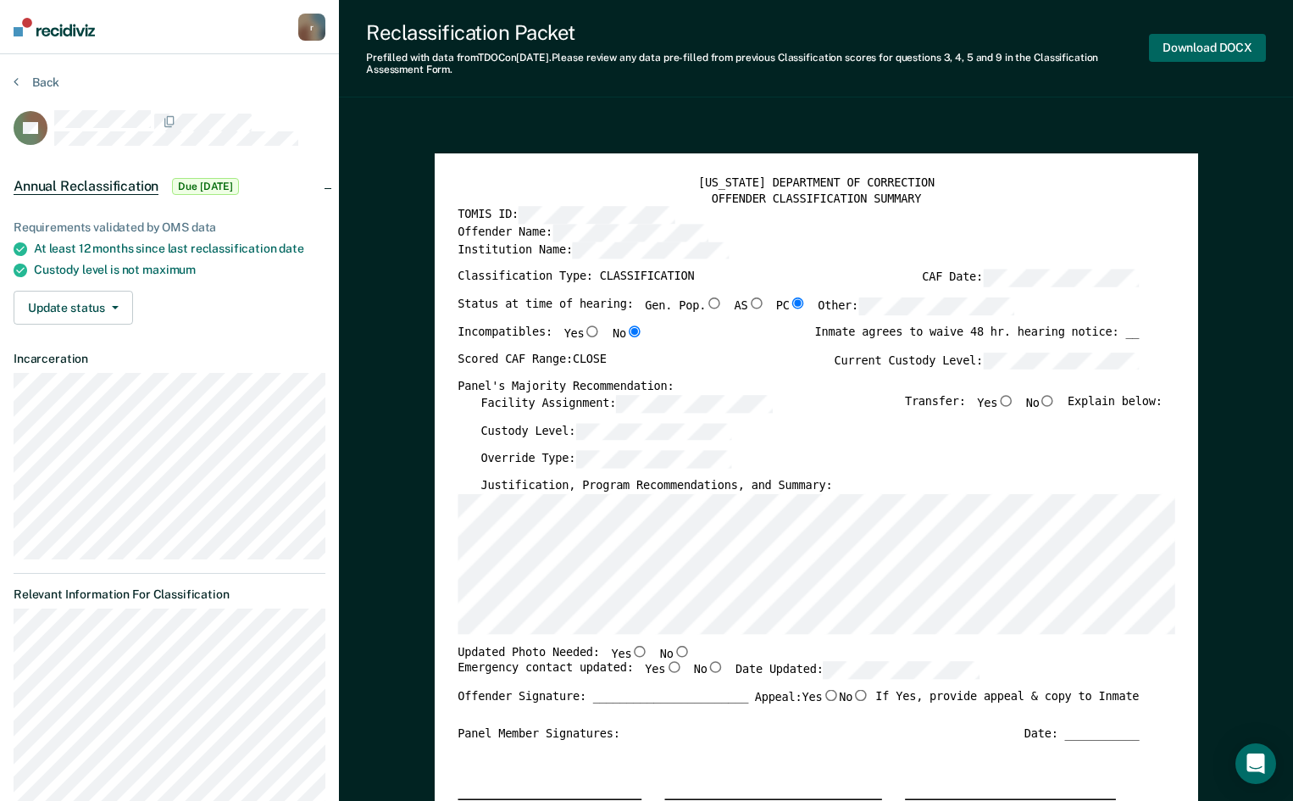
click at [1207, 44] on button "Download DOCX" at bounding box center [1207, 48] width 117 height 28
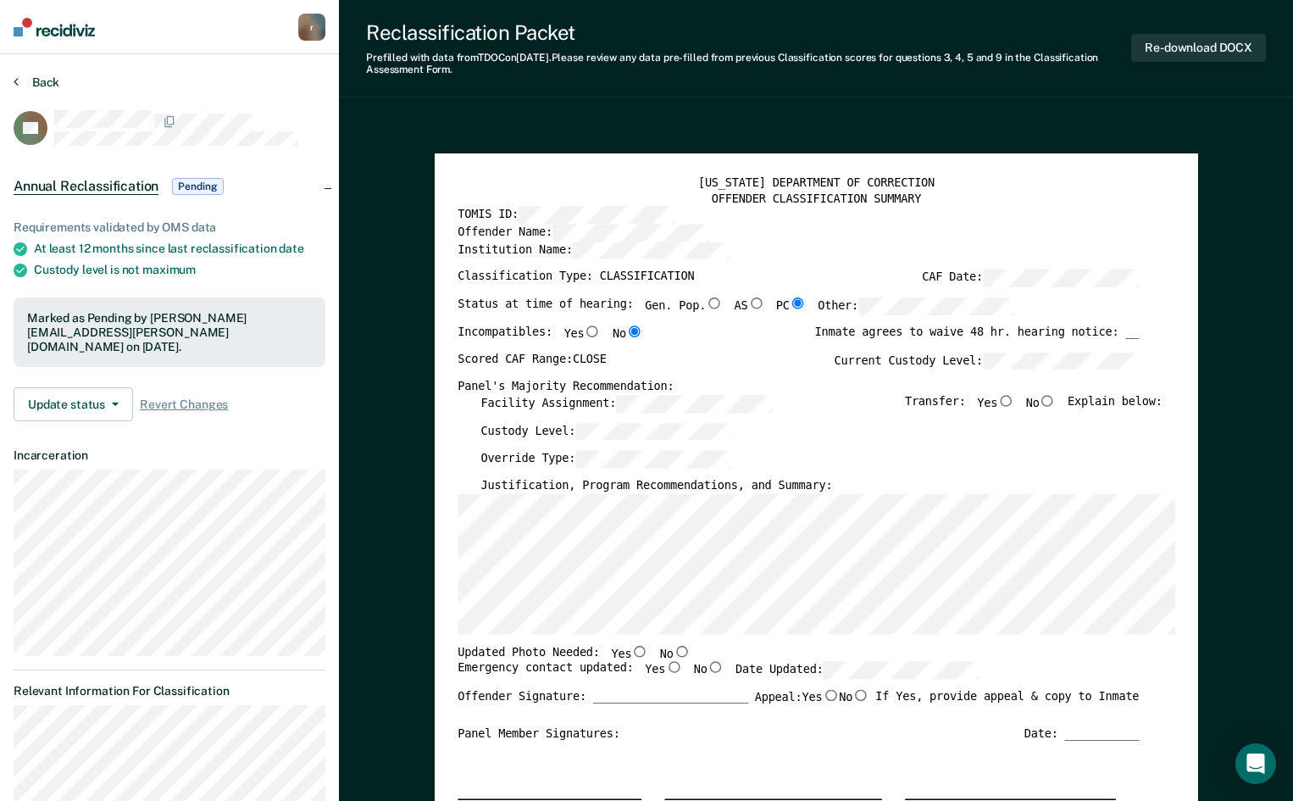
click at [53, 81] on button "Back" at bounding box center [37, 82] width 46 height 15
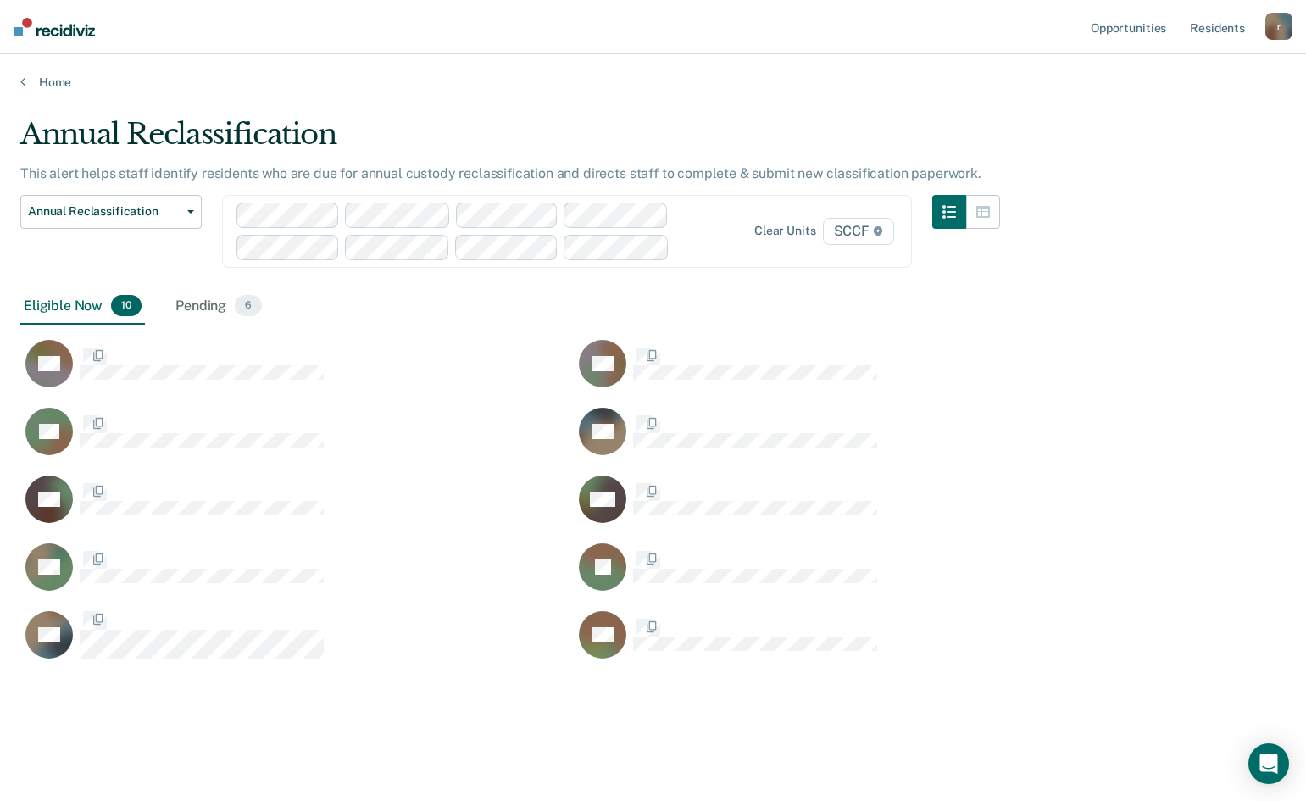
scroll to position [544, 1252]
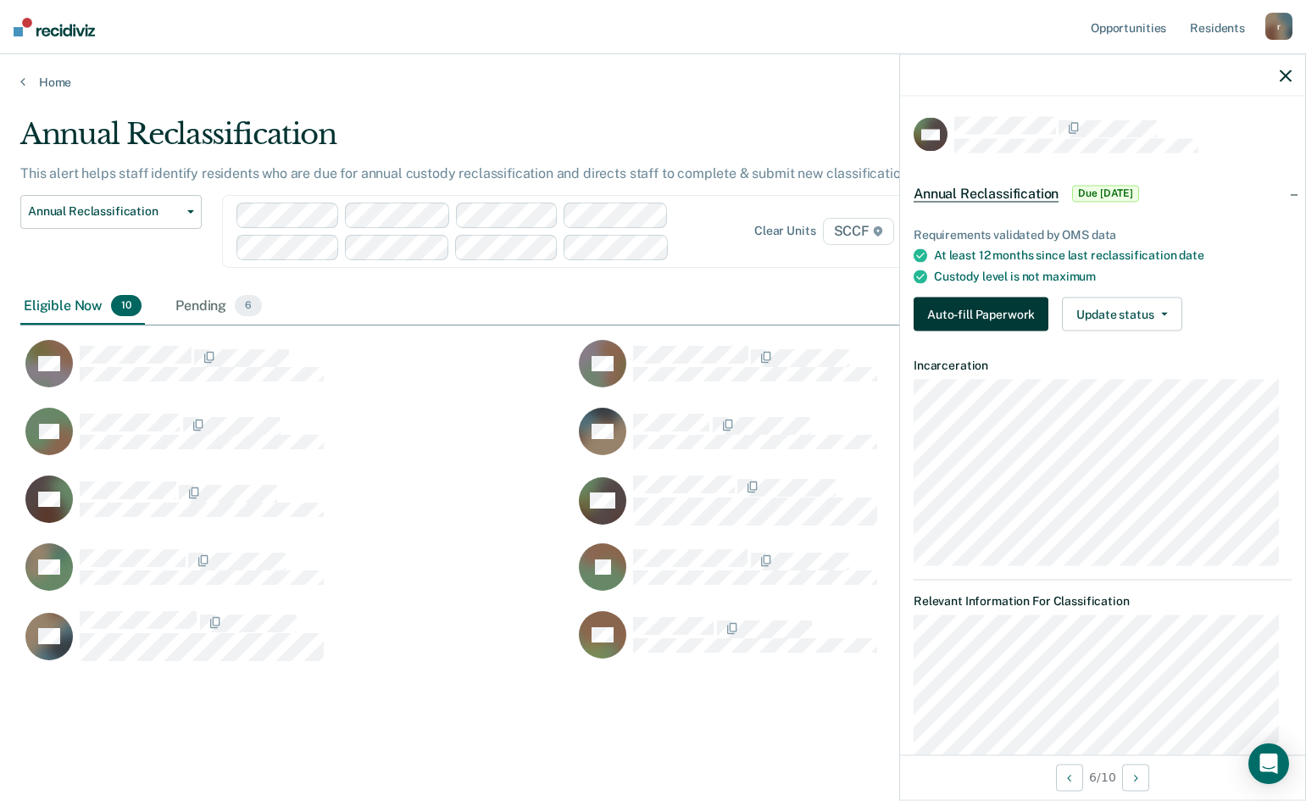
click at [960, 318] on button "Auto-fill Paperwork" at bounding box center [980, 314] width 135 height 34
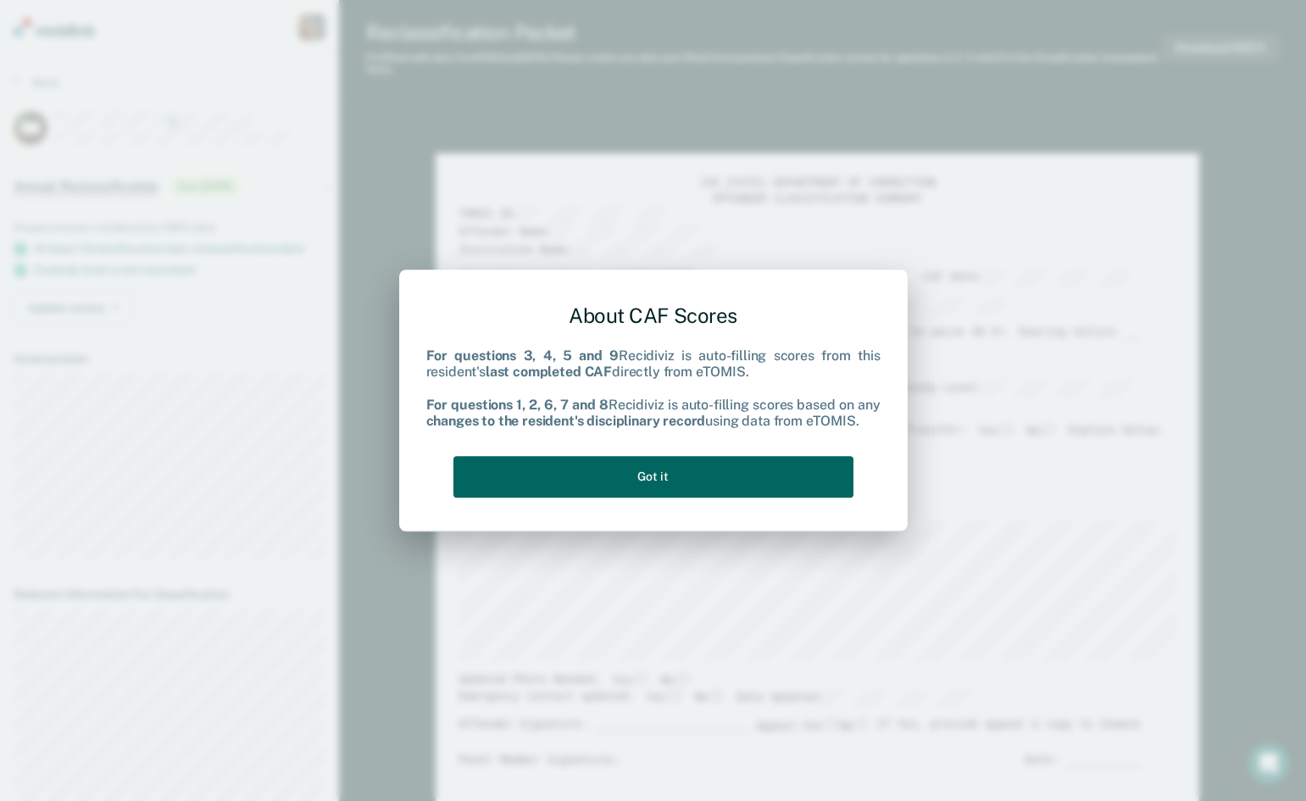
click at [694, 480] on button "Got it" at bounding box center [653, 477] width 400 height 42
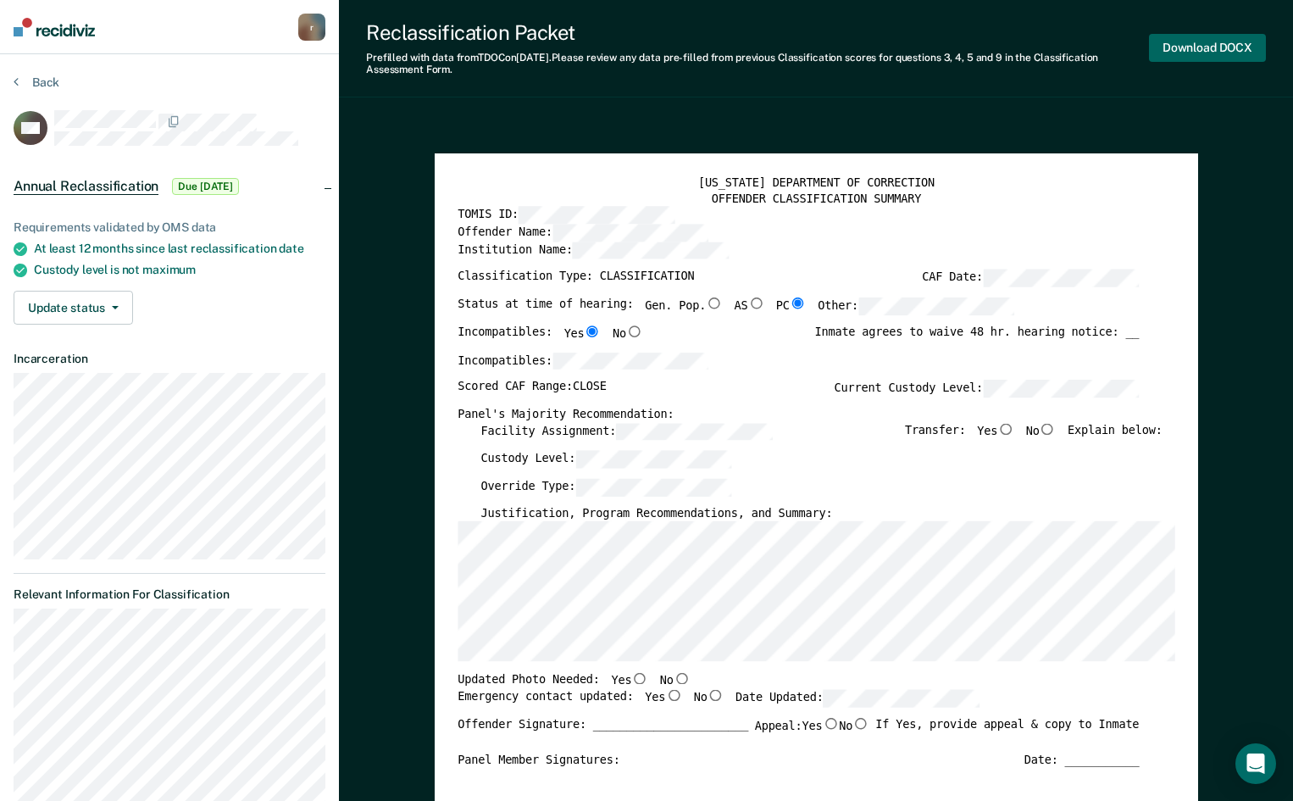
click at [1211, 52] on button "Download DOCX" at bounding box center [1207, 48] width 117 height 28
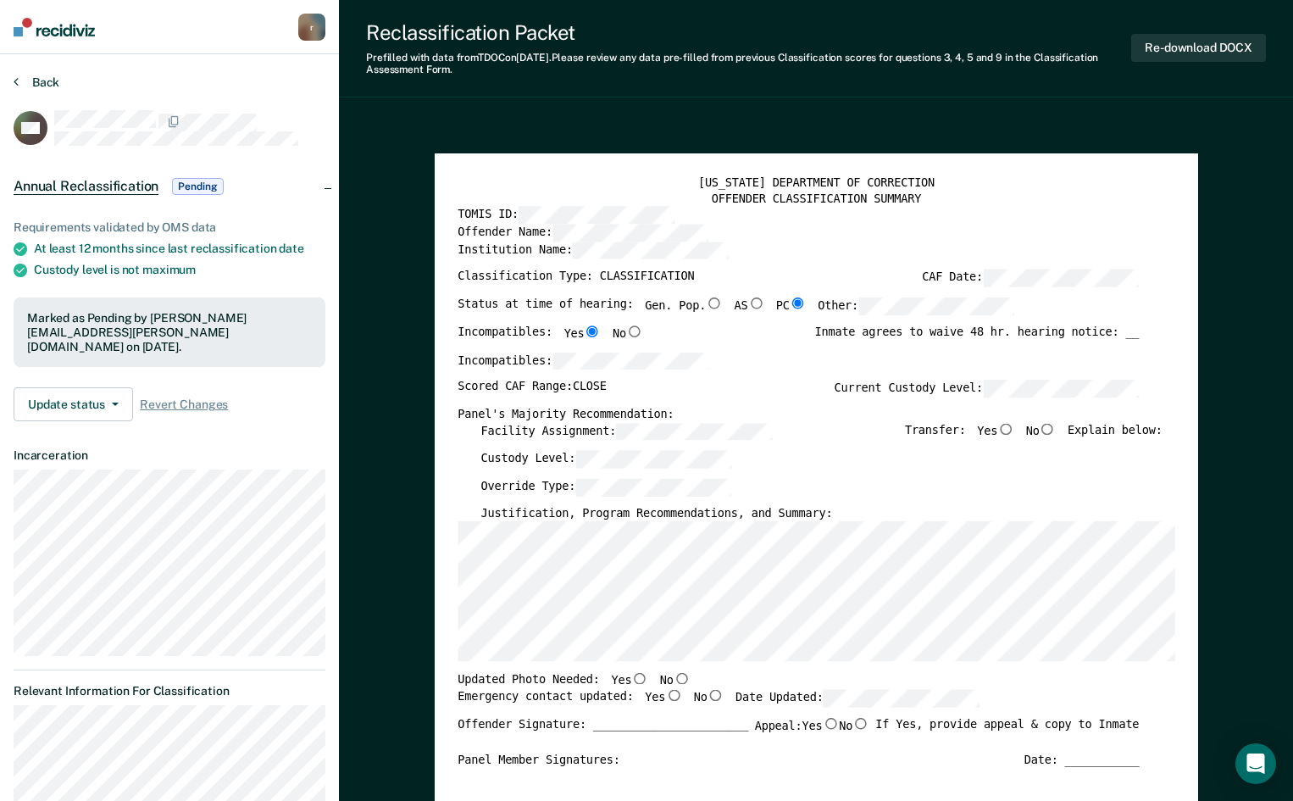
click at [53, 79] on button "Back" at bounding box center [37, 82] width 46 height 15
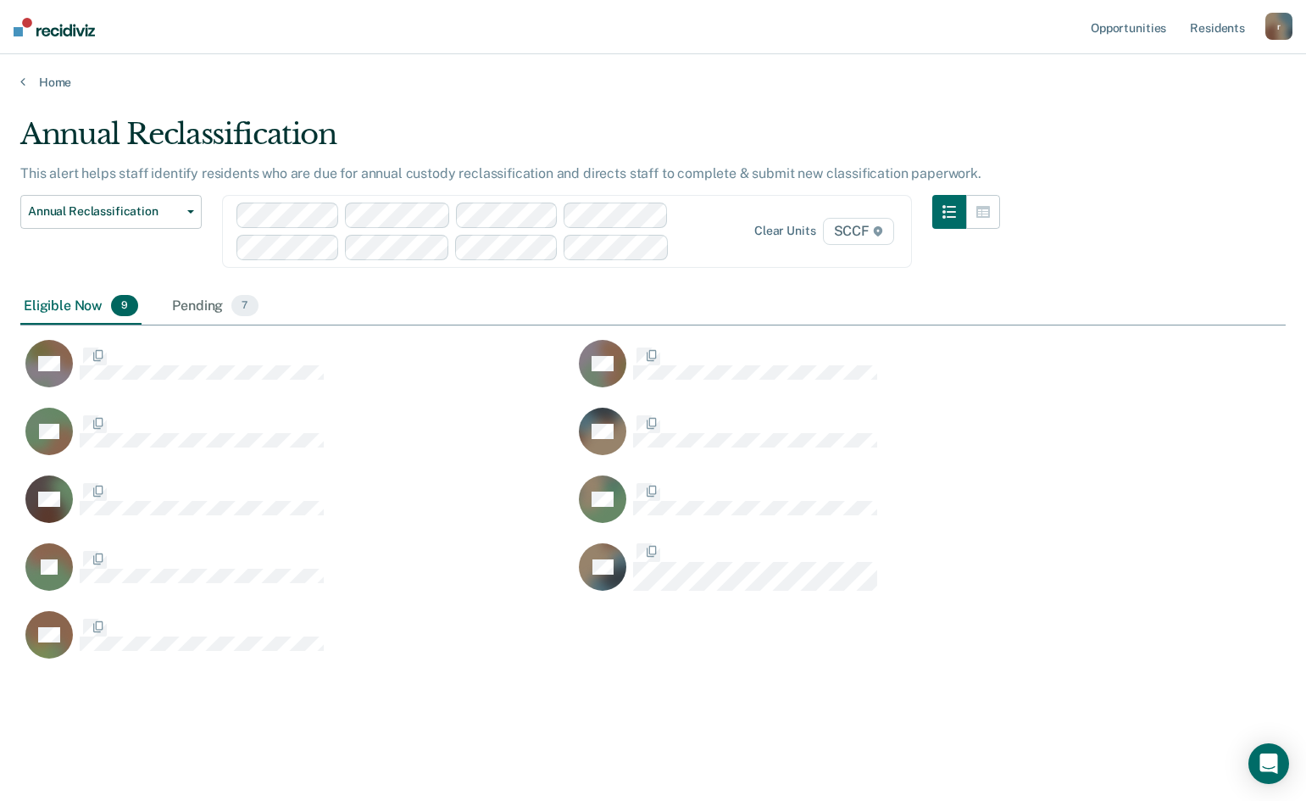
scroll to position [544, 1252]
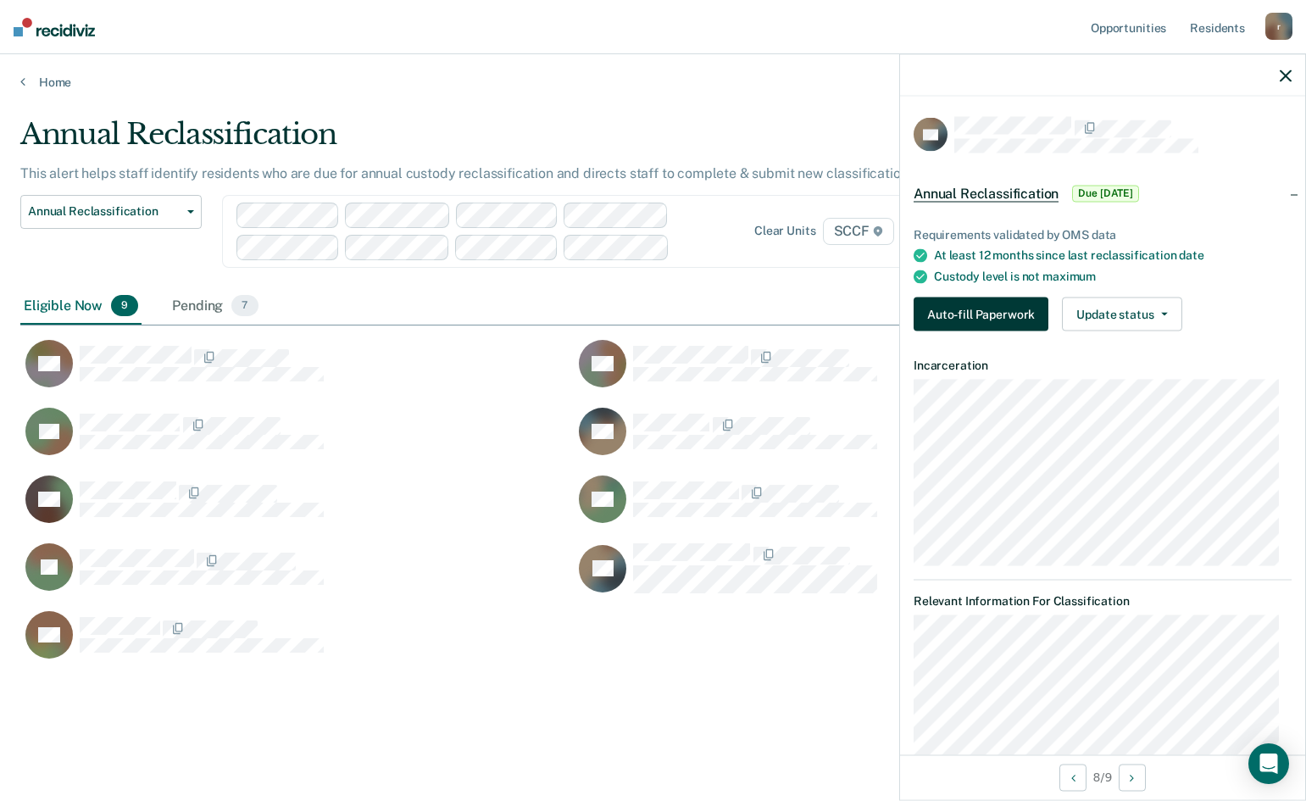
click at [998, 316] on button "Auto-fill Paperwork" at bounding box center [980, 314] width 135 height 34
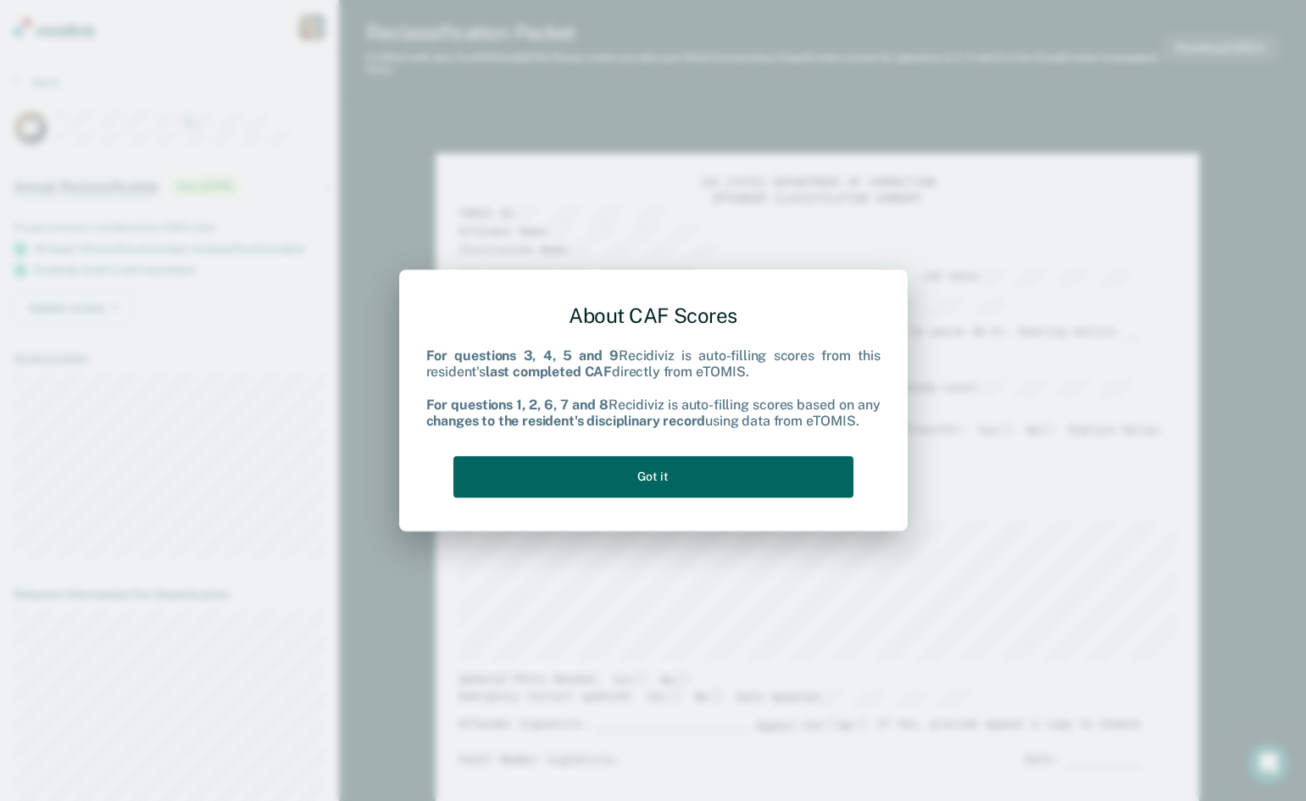
click at [660, 476] on button "Got it" at bounding box center [653, 477] width 400 height 42
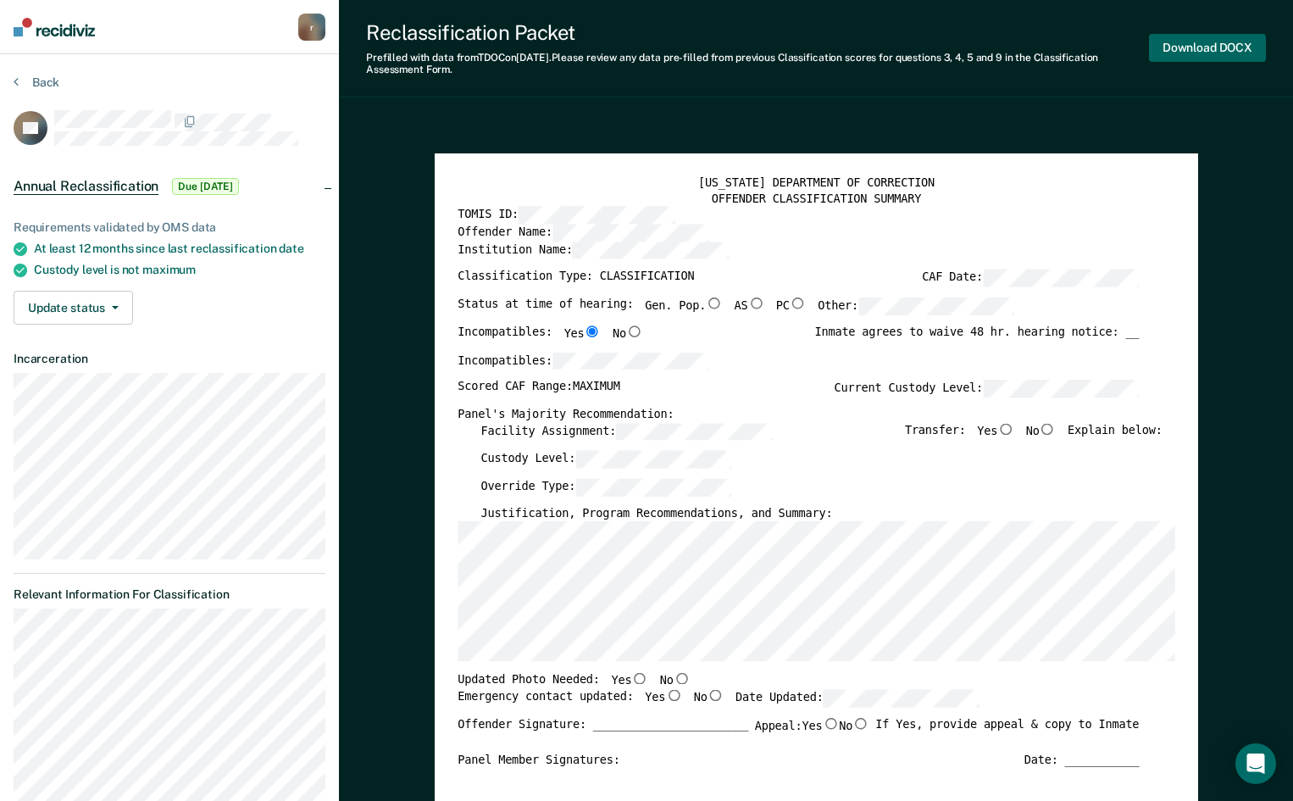
click at [1220, 51] on button "Download DOCX" at bounding box center [1207, 48] width 117 height 28
type textarea "x"
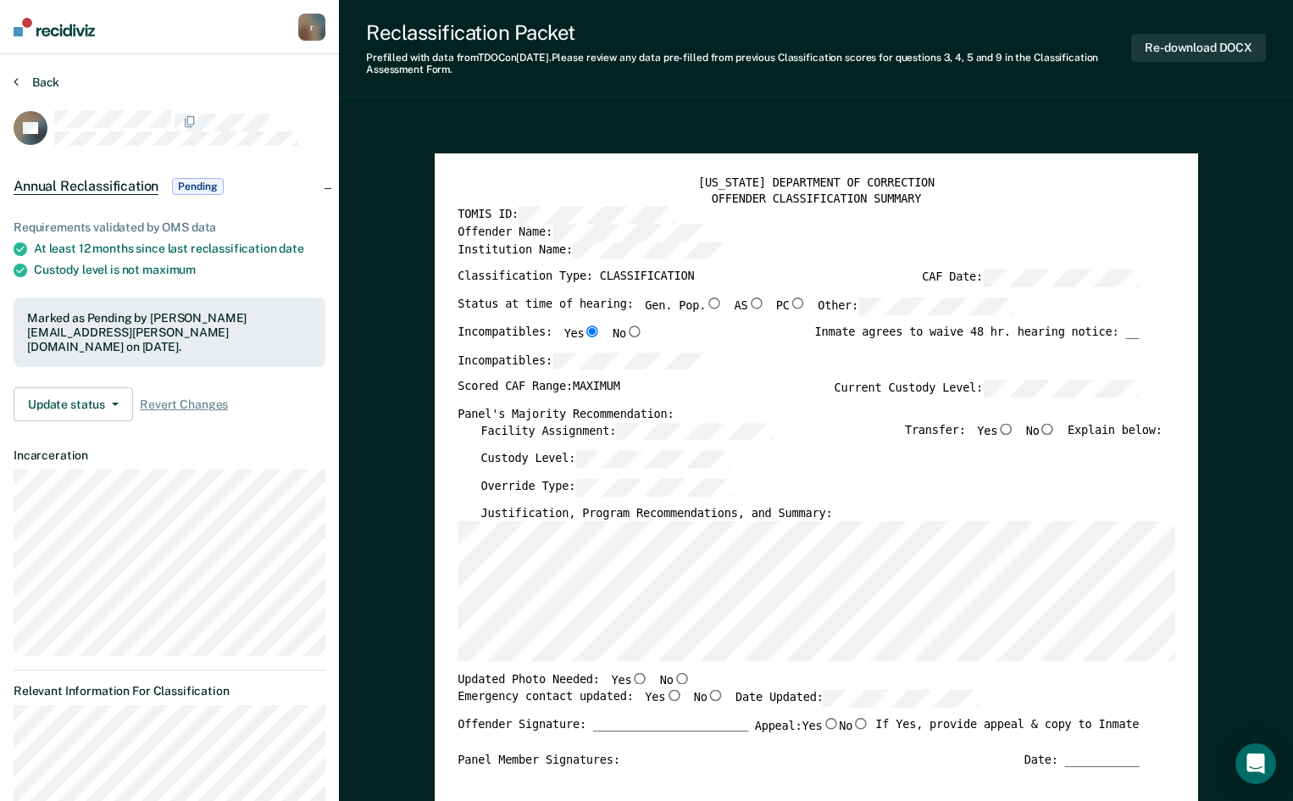
click at [18, 79] on icon at bounding box center [16, 82] width 5 height 14
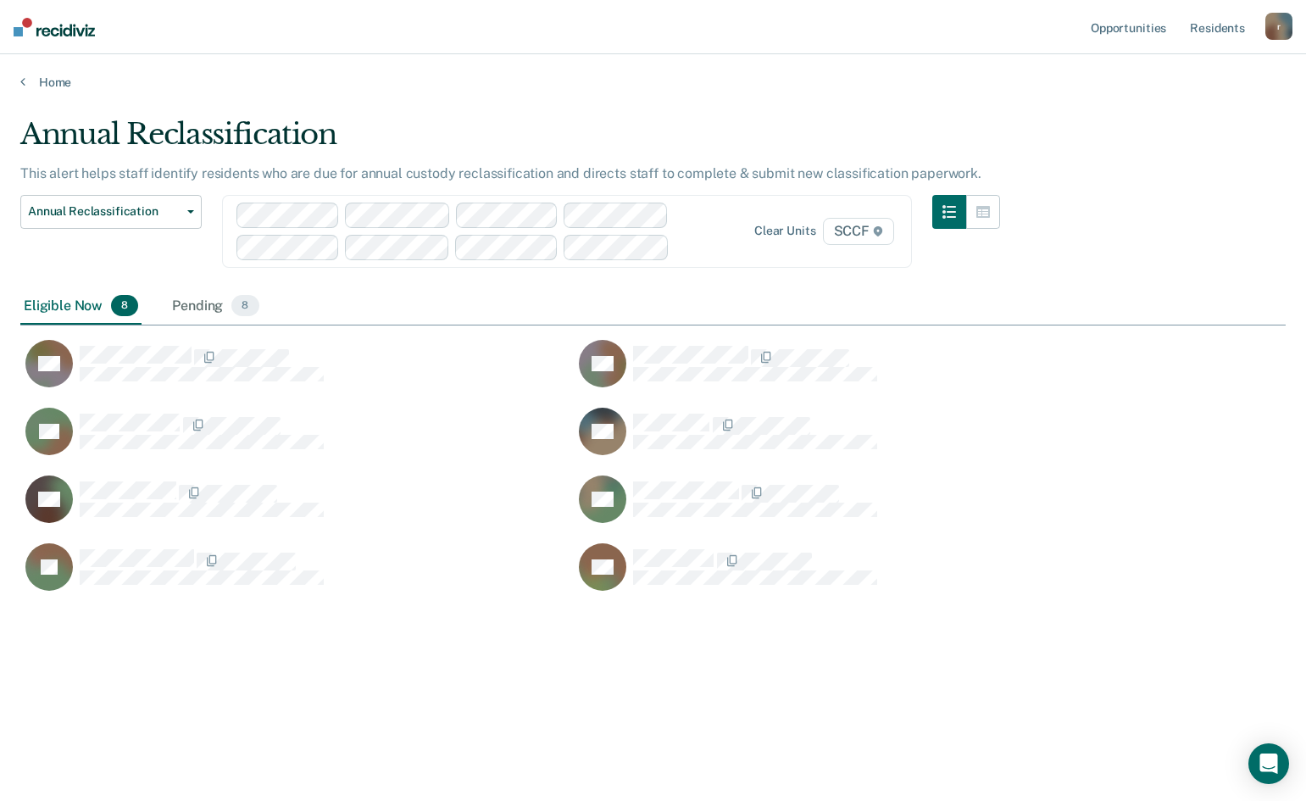
scroll to position [544, 1252]
click at [185, 309] on div "Pending 8" at bounding box center [215, 306] width 93 height 37
